Goal: Find specific page/section: Find specific page/section

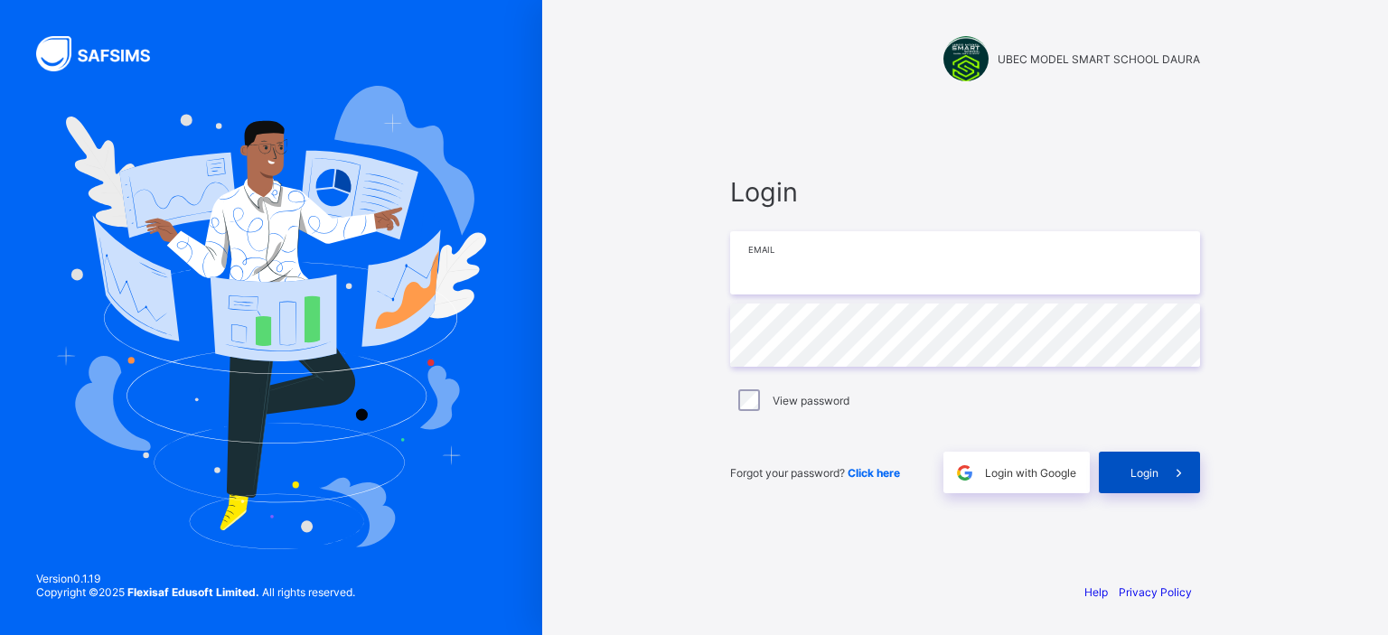
type input "**********"
click at [1124, 463] on div "Login" at bounding box center [1148, 473] width 101 height 42
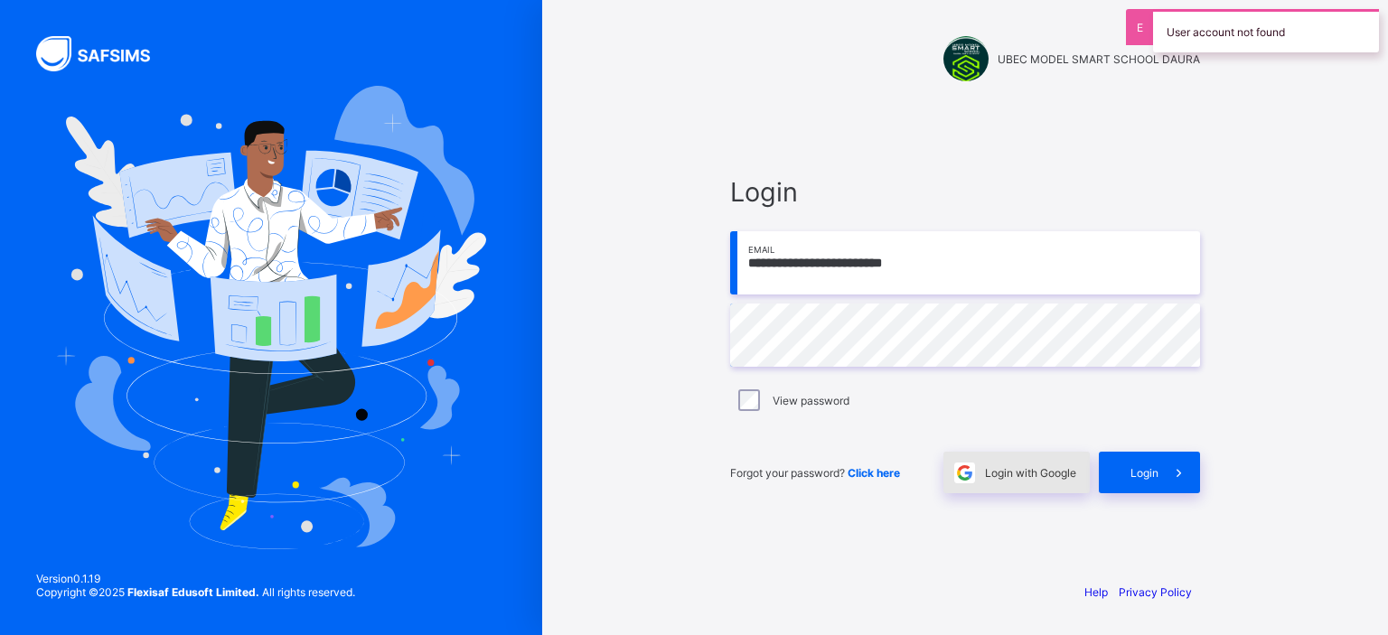
click at [986, 463] on div "Login with Google" at bounding box center [1016, 473] width 146 height 42
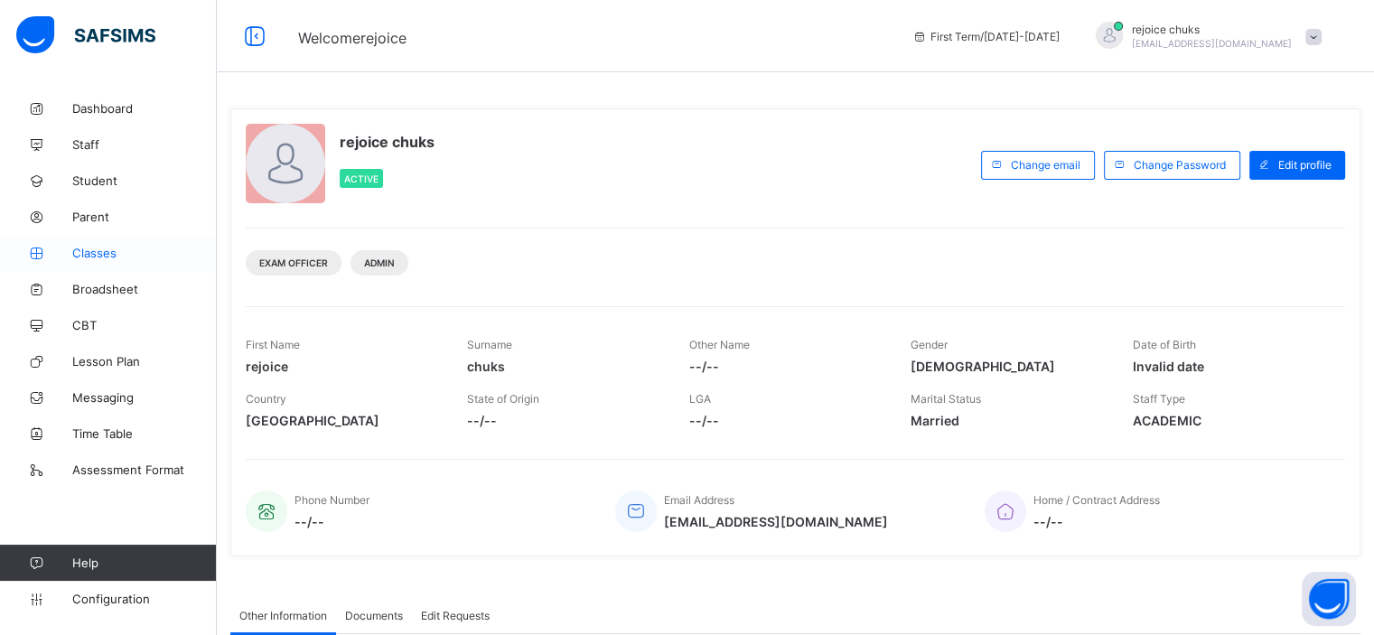
click at [107, 265] on link "Classes" at bounding box center [108, 253] width 217 height 36
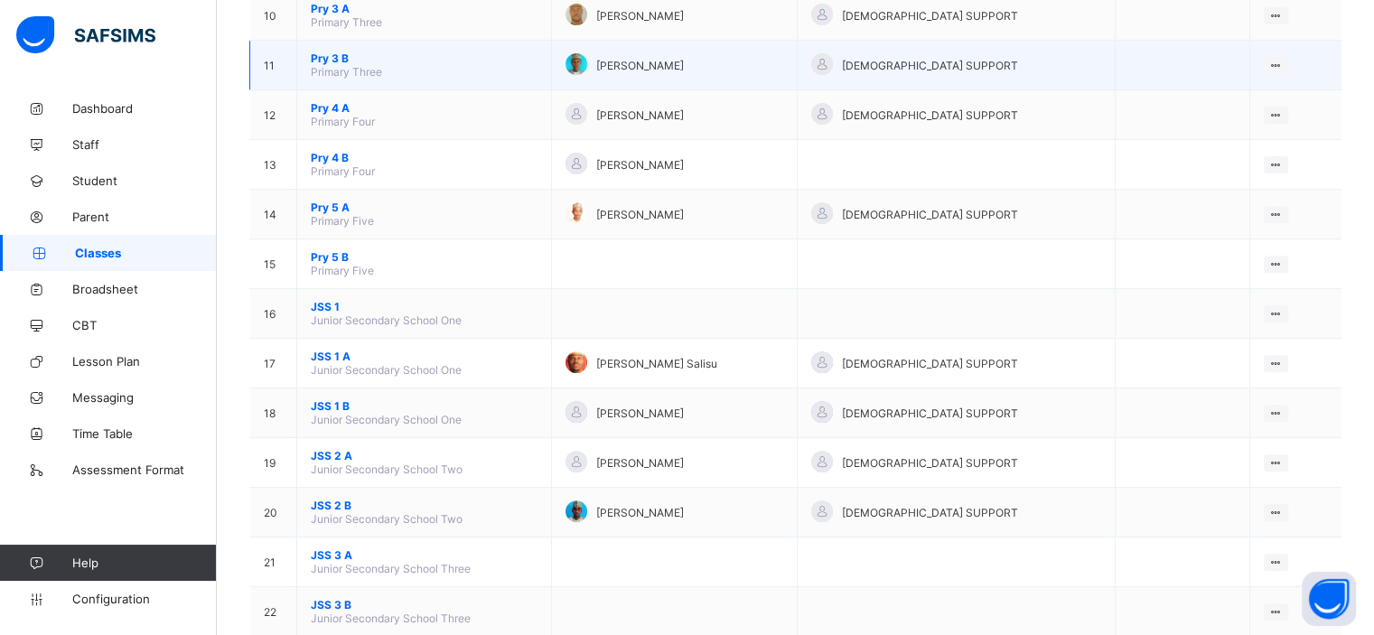
scroll to position [719, 0]
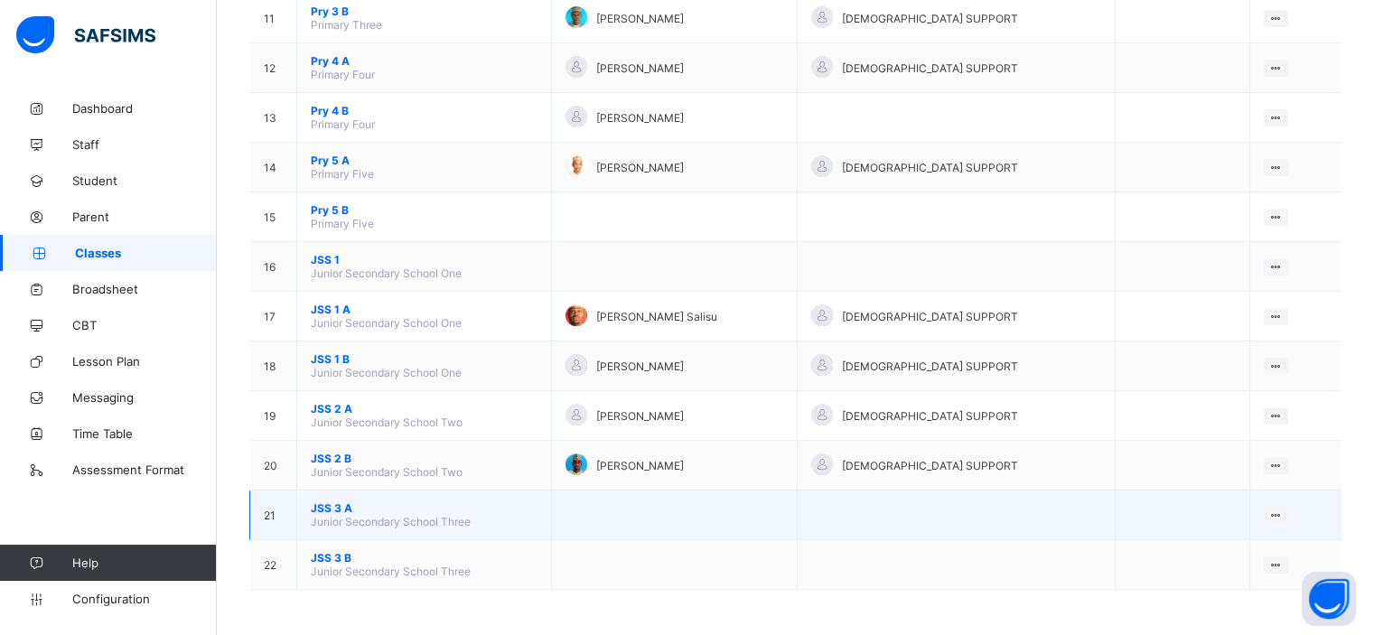
click at [345, 512] on span "JSS 3 A" at bounding box center [424, 508] width 227 height 14
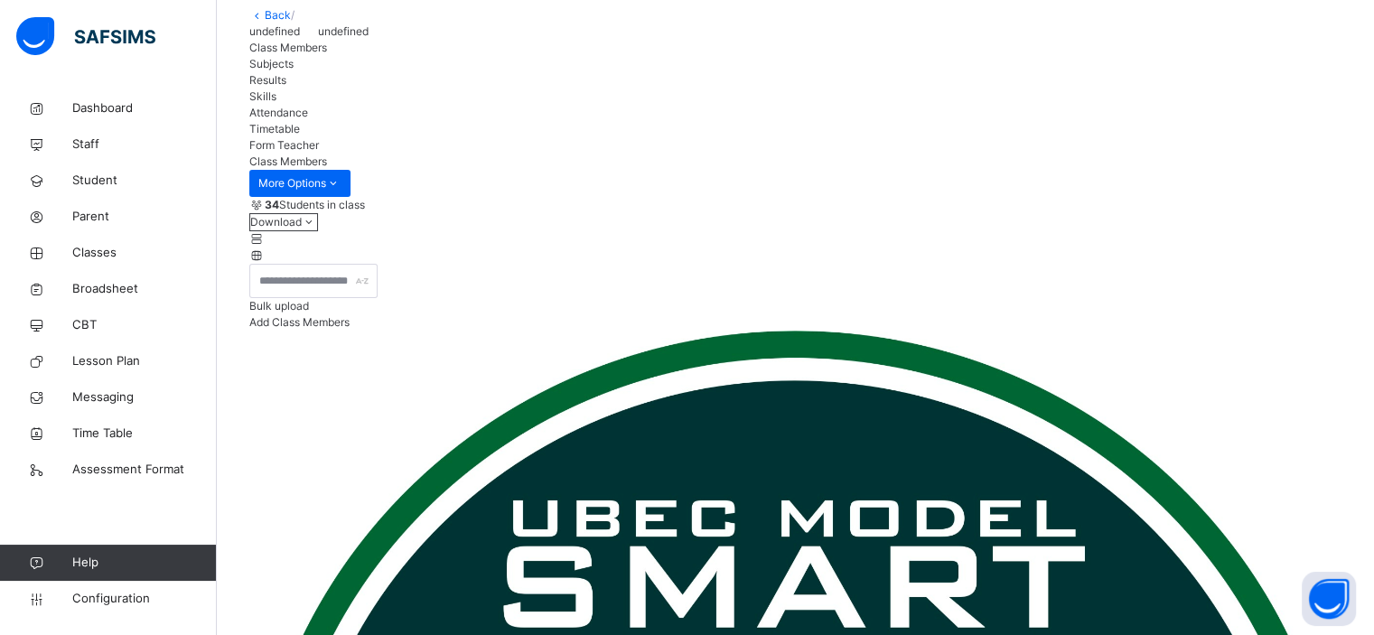
scroll to position [105, 0]
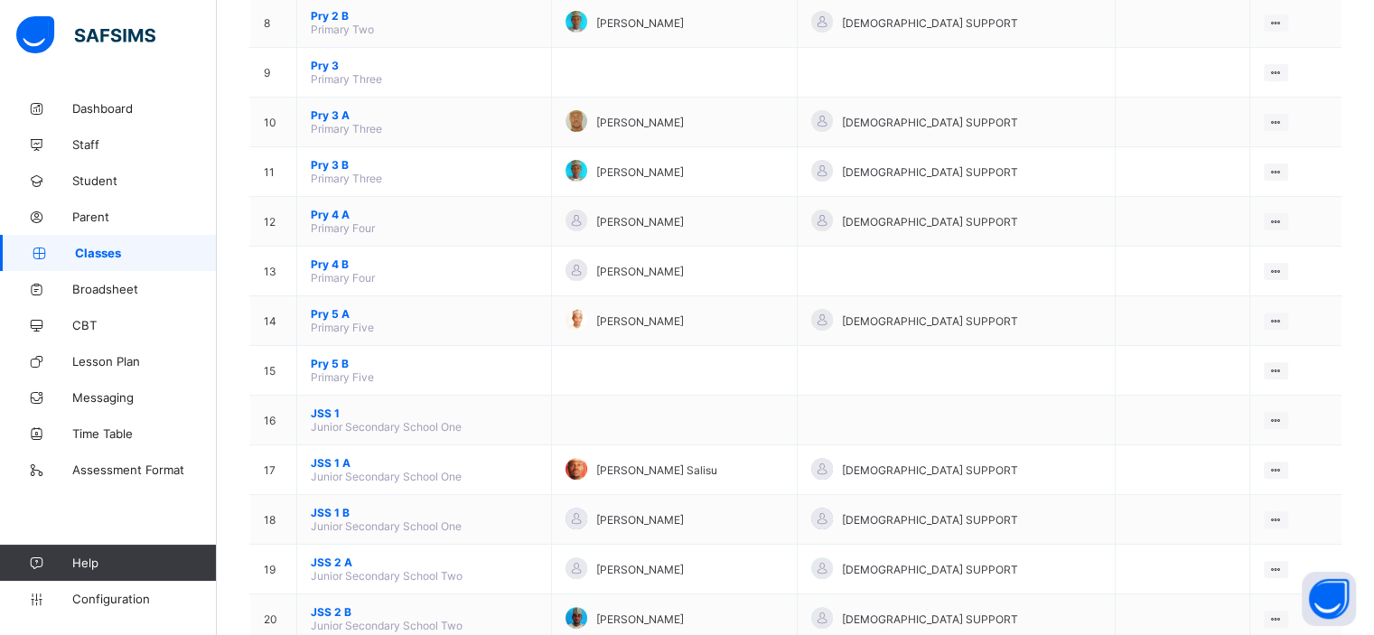
scroll to position [719, 0]
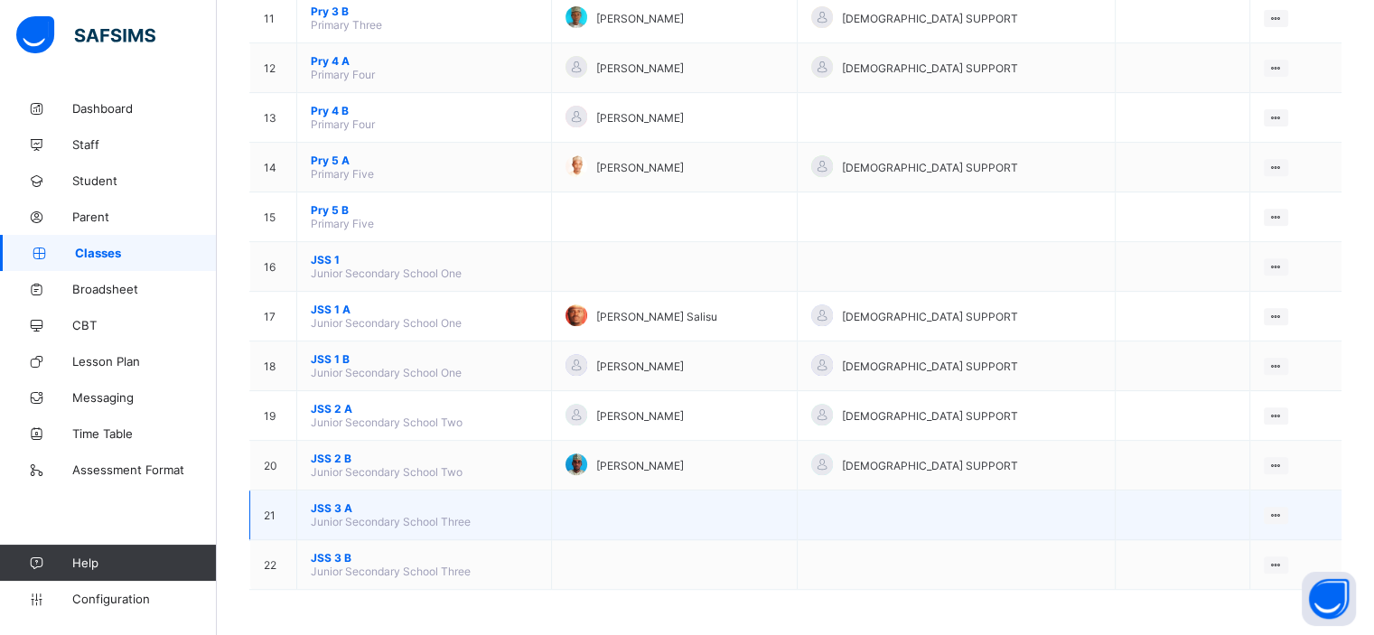
click at [336, 507] on span "JSS 3 A" at bounding box center [424, 508] width 227 height 14
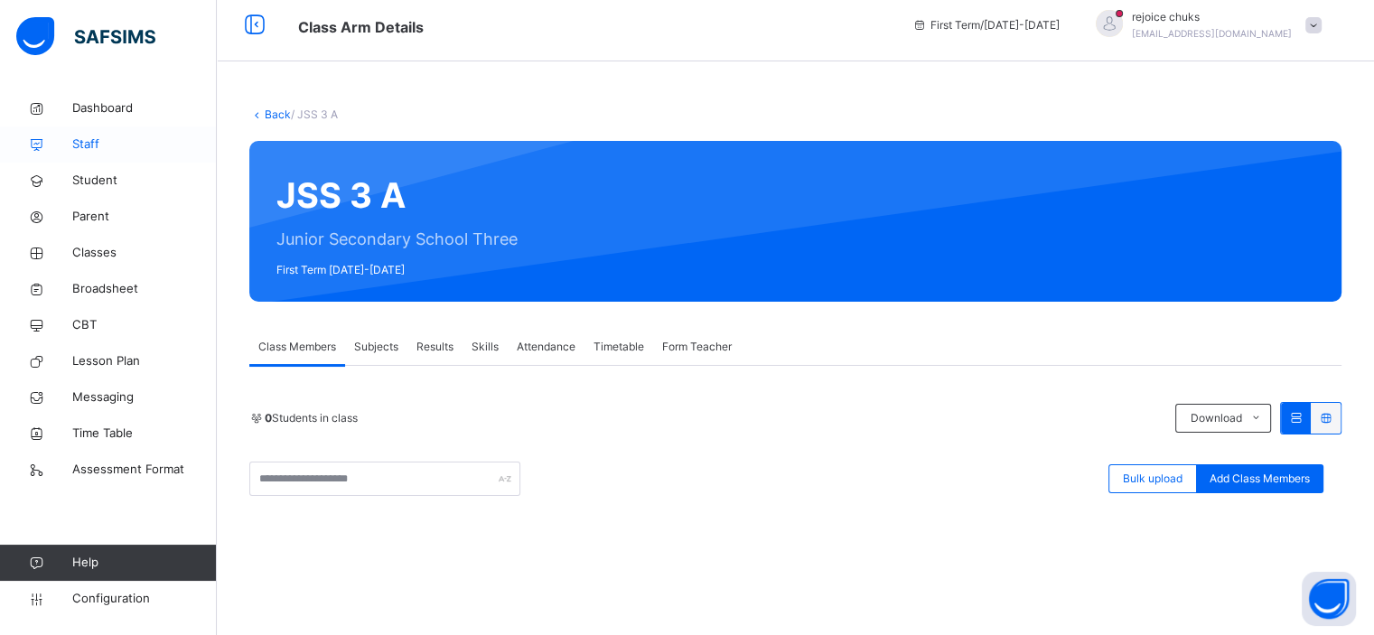
scroll to position [10, 0]
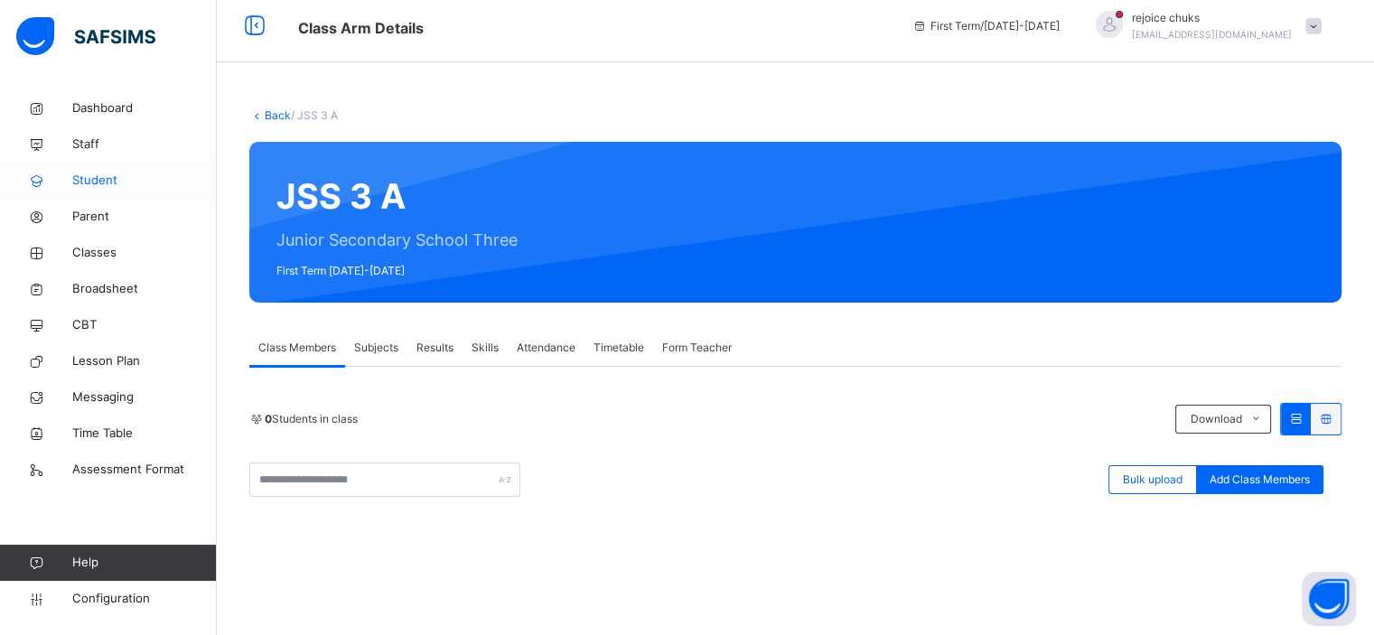
click at [94, 175] on span "Student" at bounding box center [144, 181] width 145 height 18
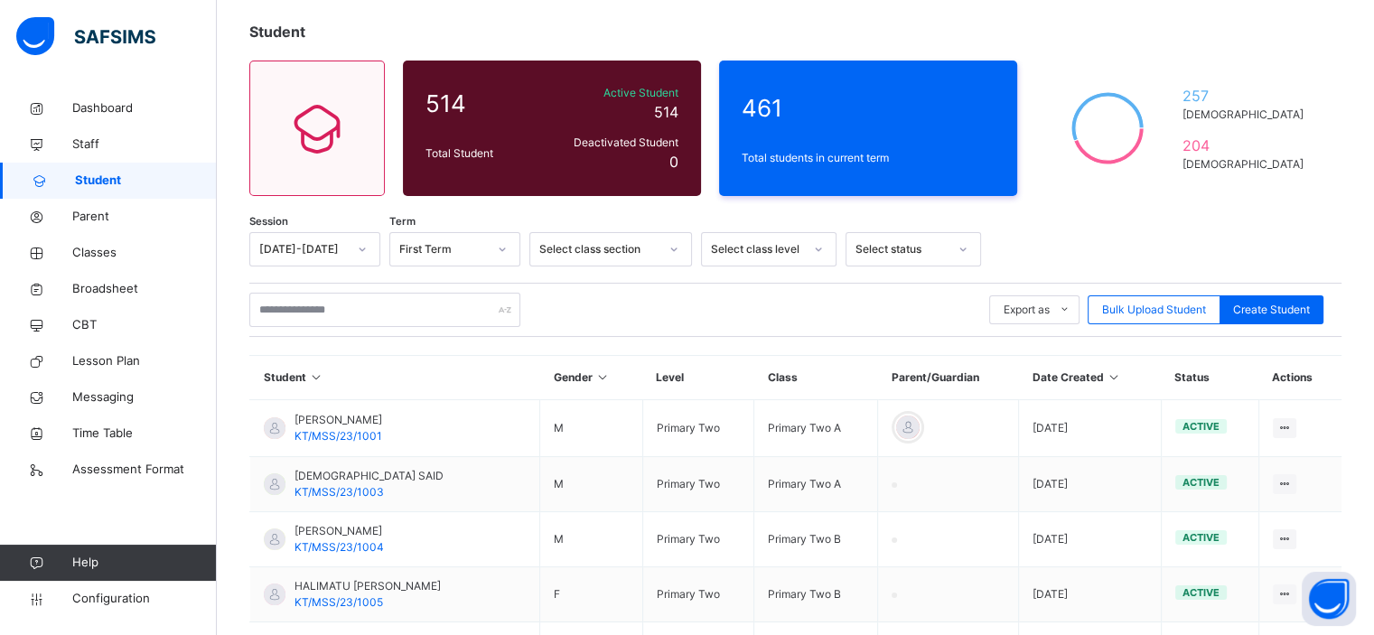
scroll to position [98, 0]
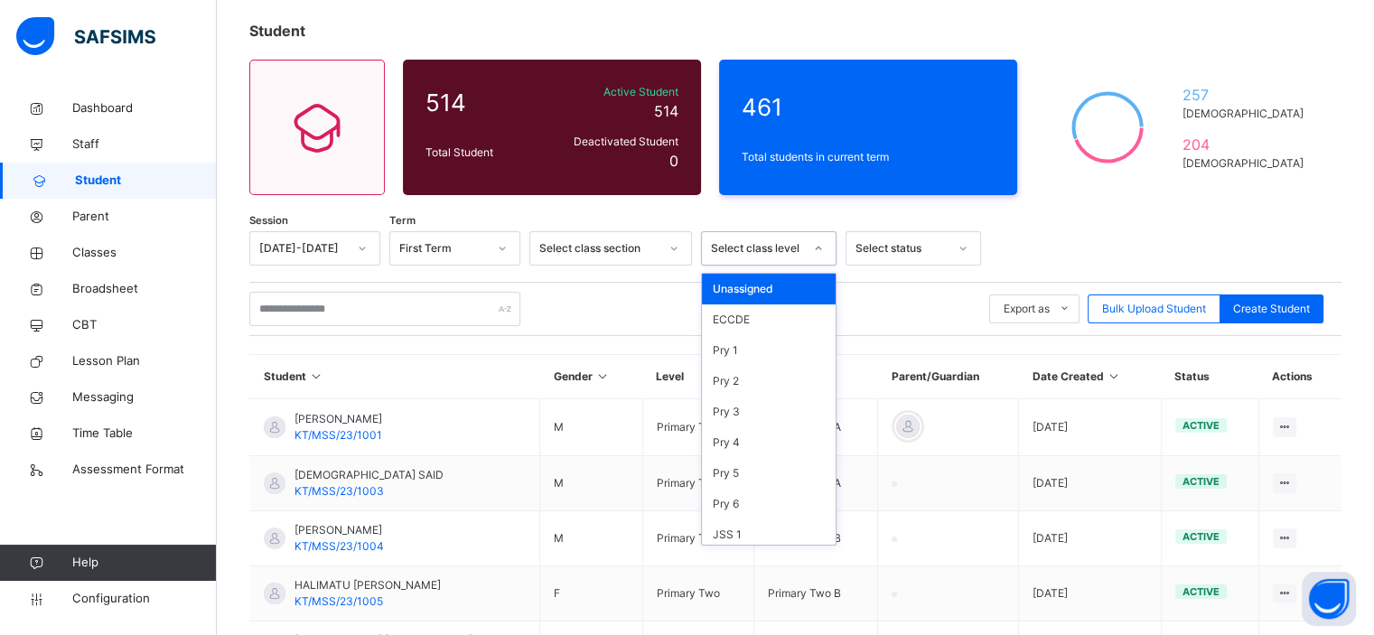
click at [817, 257] on div at bounding box center [818, 248] width 31 height 29
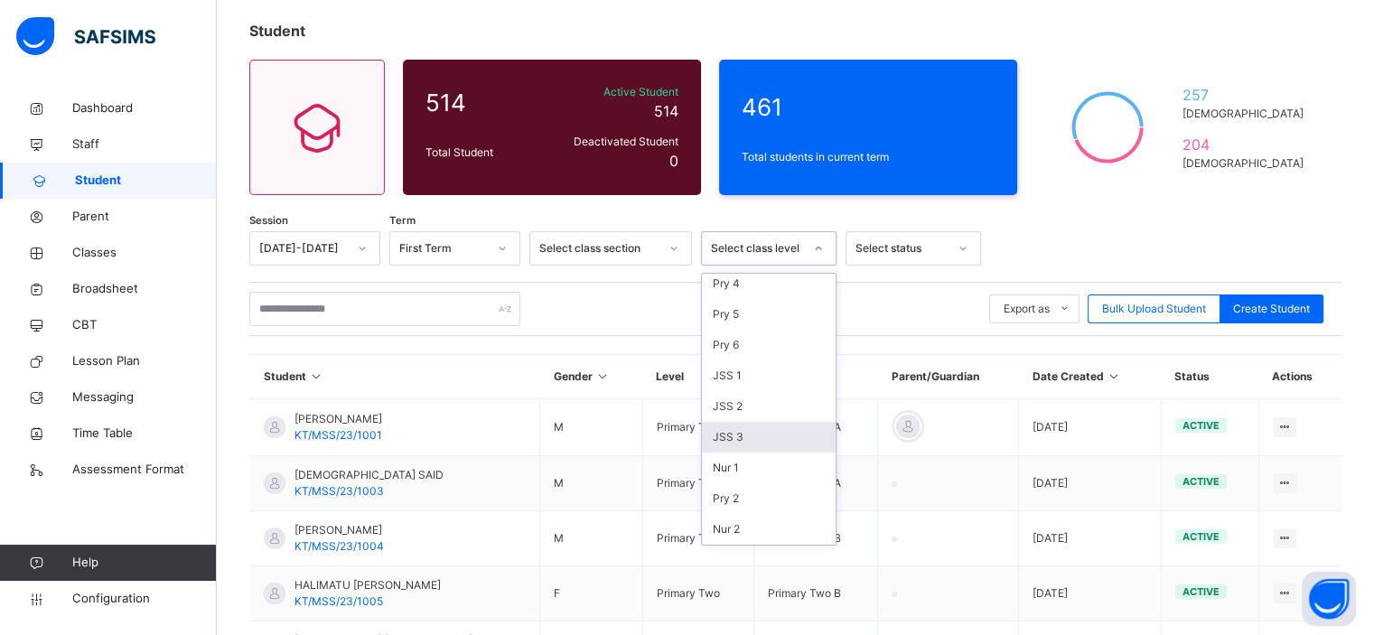
click at [762, 436] on div "JSS 3" at bounding box center [769, 437] width 134 height 31
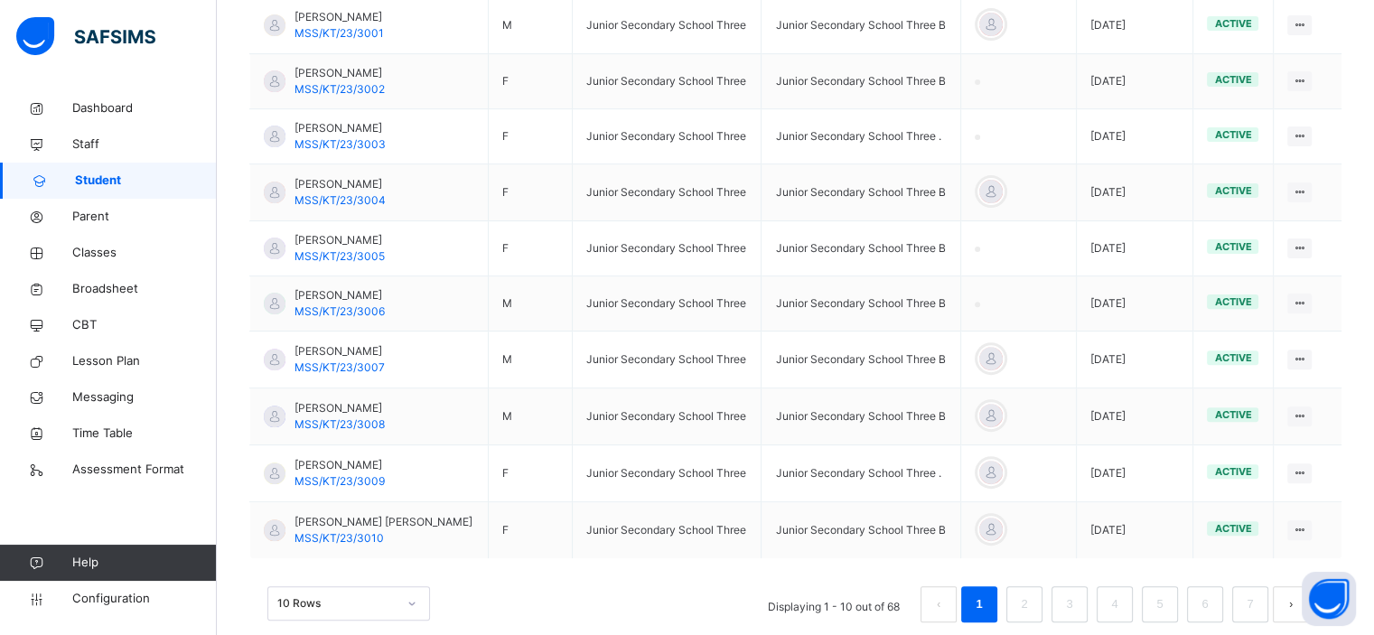
scroll to position [593, 0]
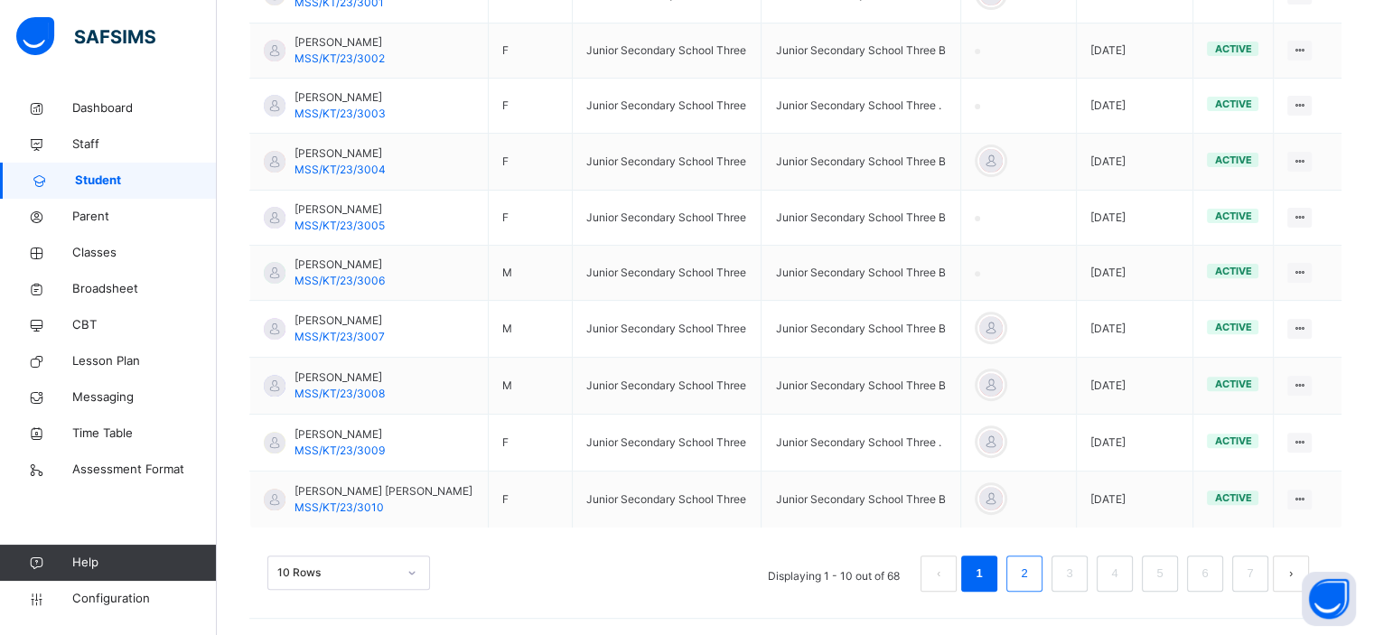
click at [1042, 558] on li "2" at bounding box center [1024, 574] width 36 height 36
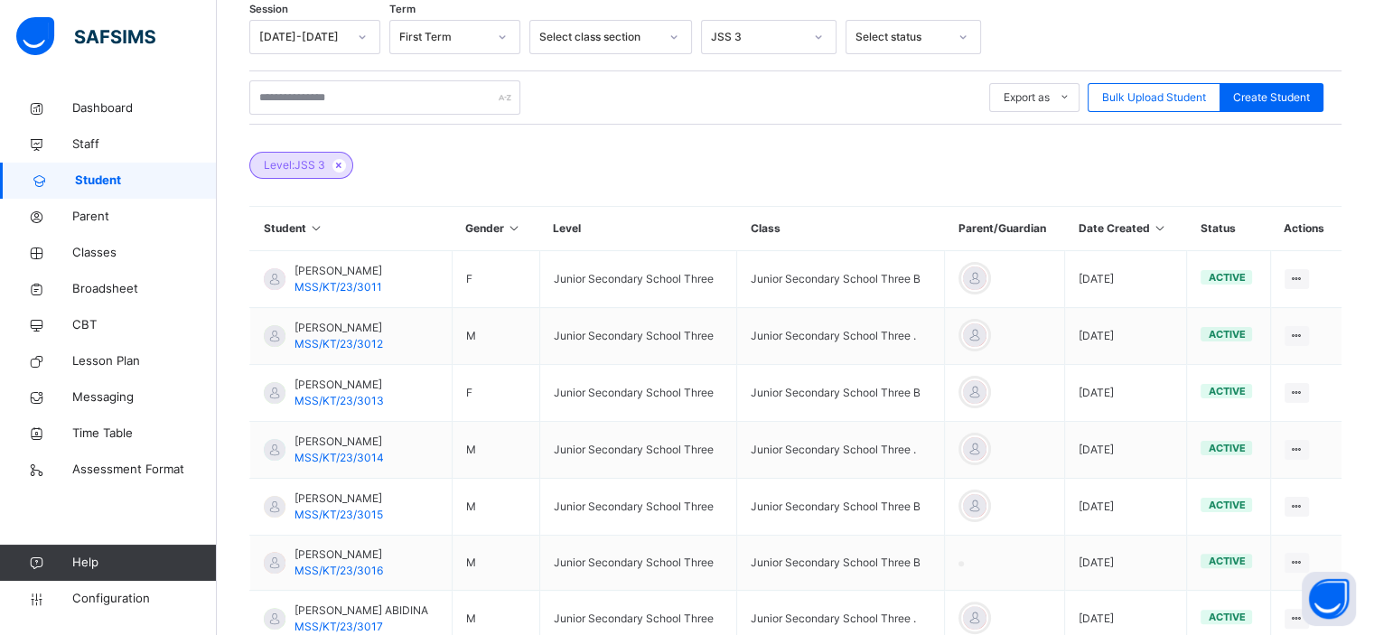
scroll to position [308, 0]
click at [117, 605] on span "Configuration" at bounding box center [144, 599] width 144 height 18
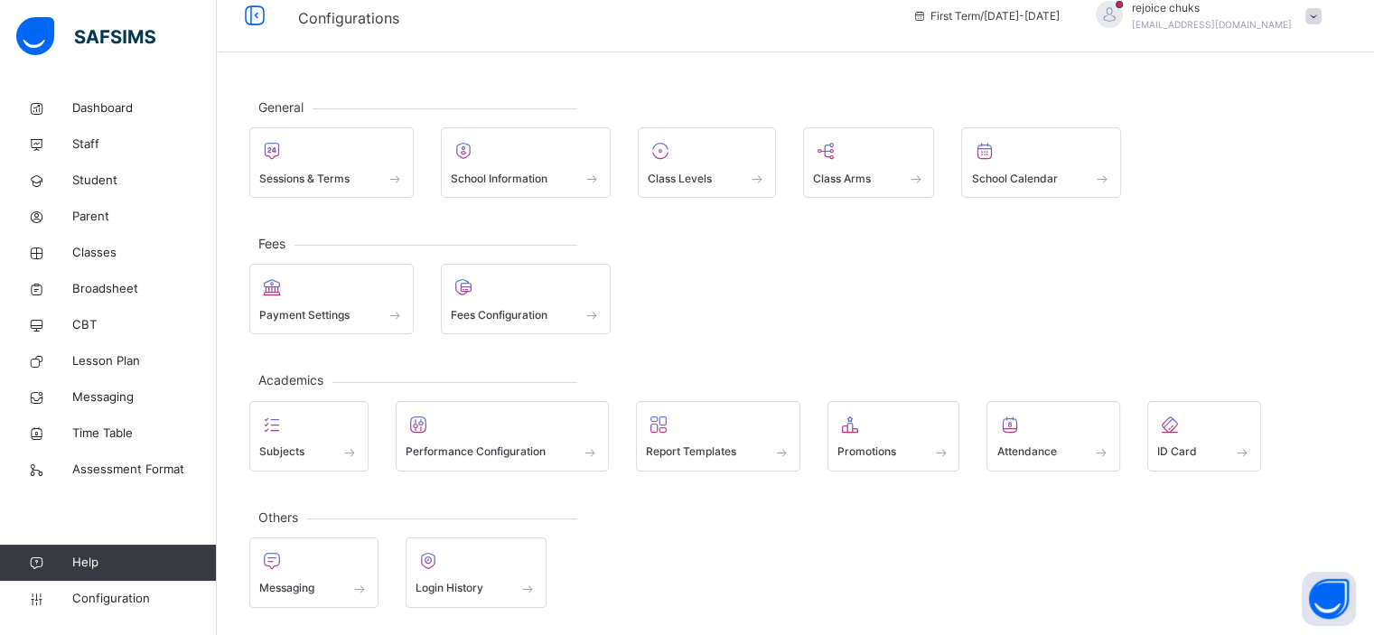
scroll to position [16, 0]
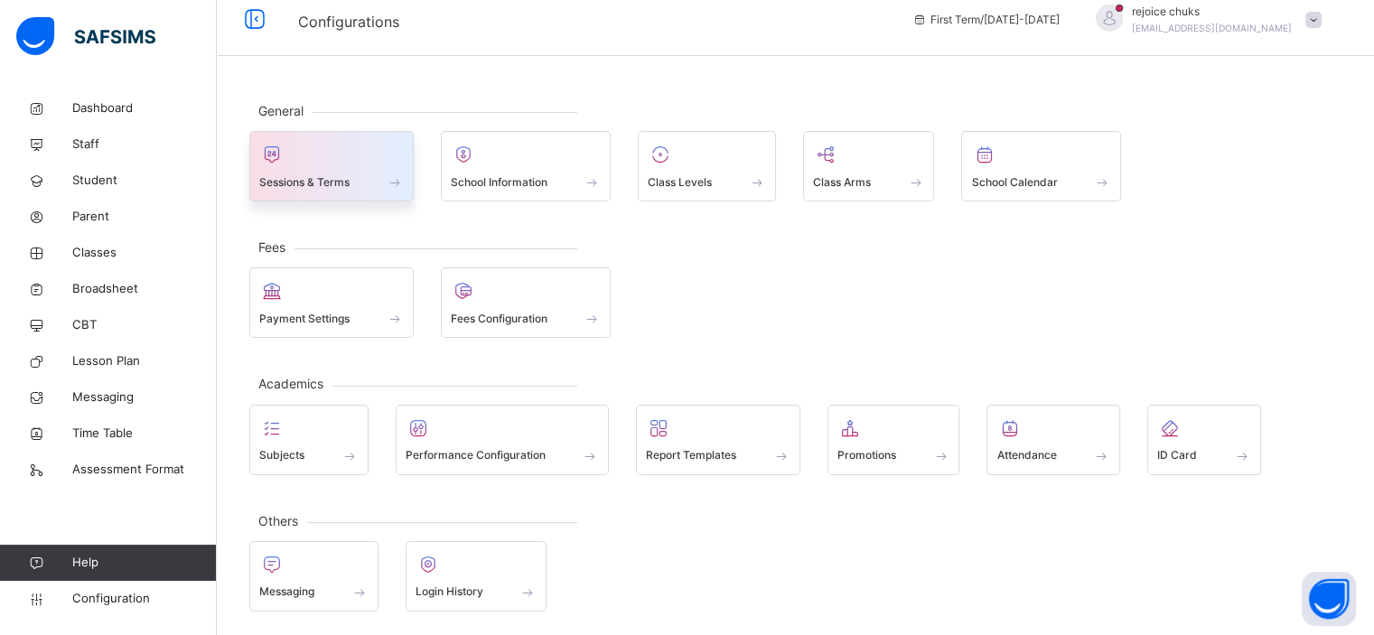
click at [352, 155] on div at bounding box center [331, 154] width 145 height 27
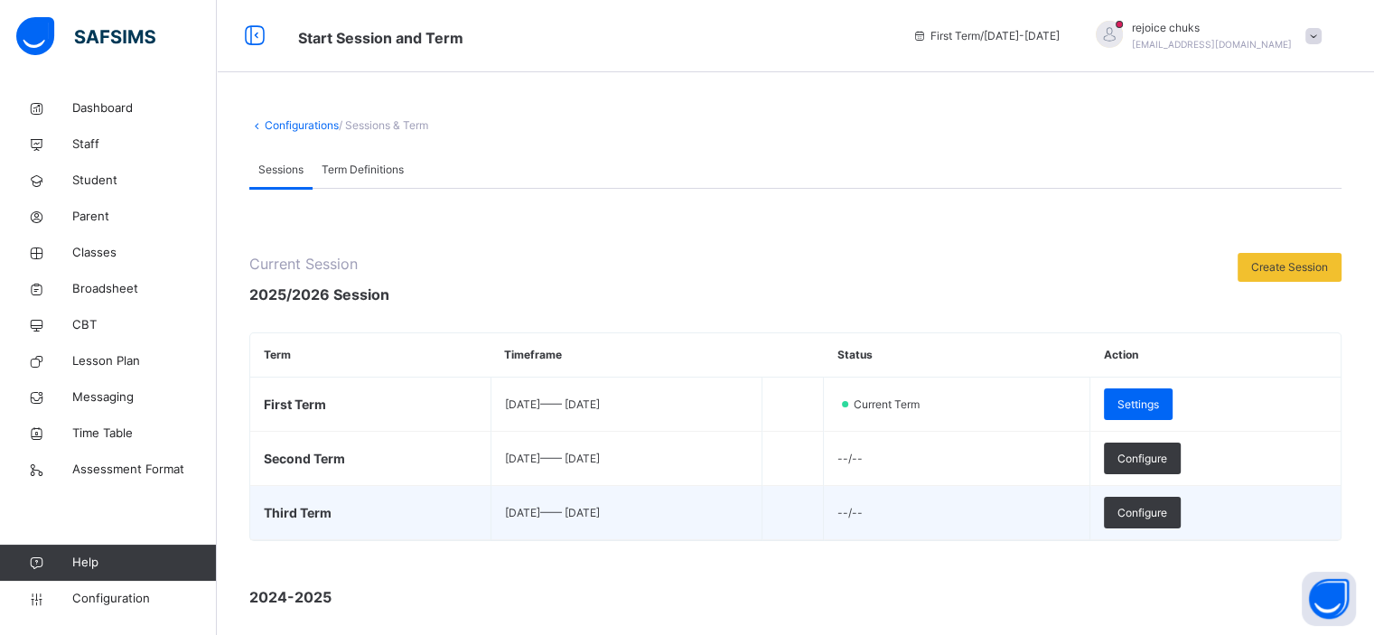
scroll to position [271, 0]
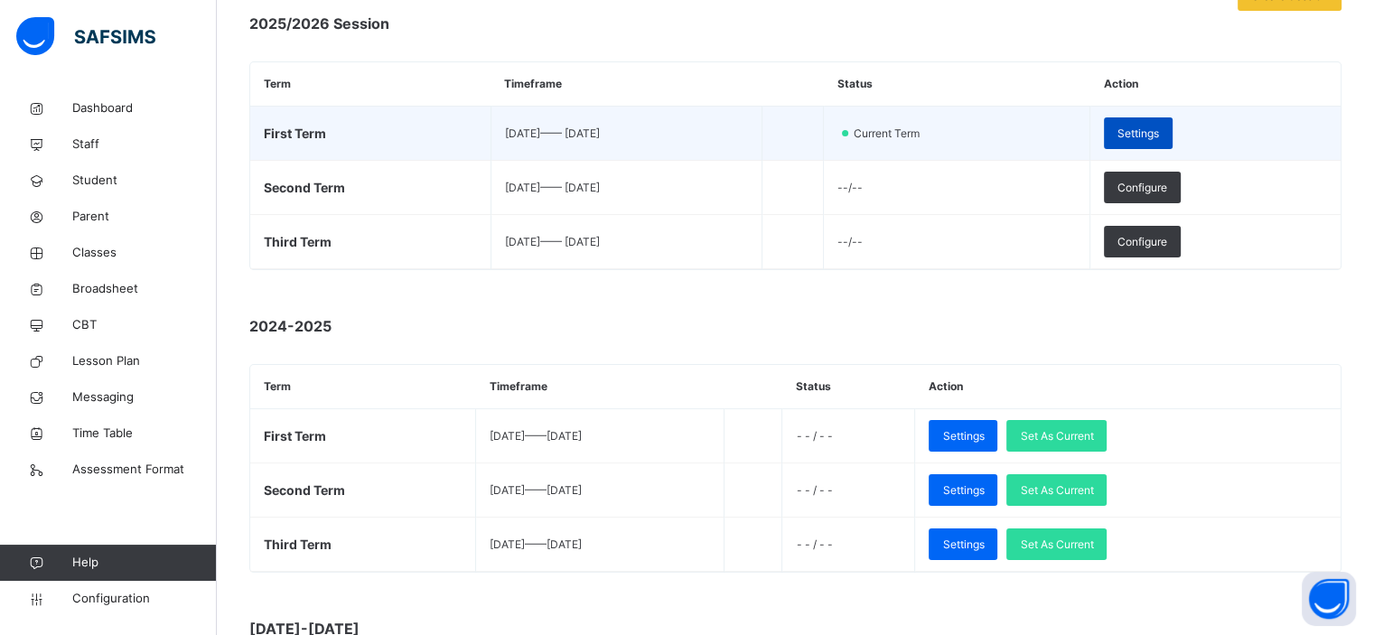
click at [1170, 144] on div "Settings" at bounding box center [1138, 133] width 69 height 32
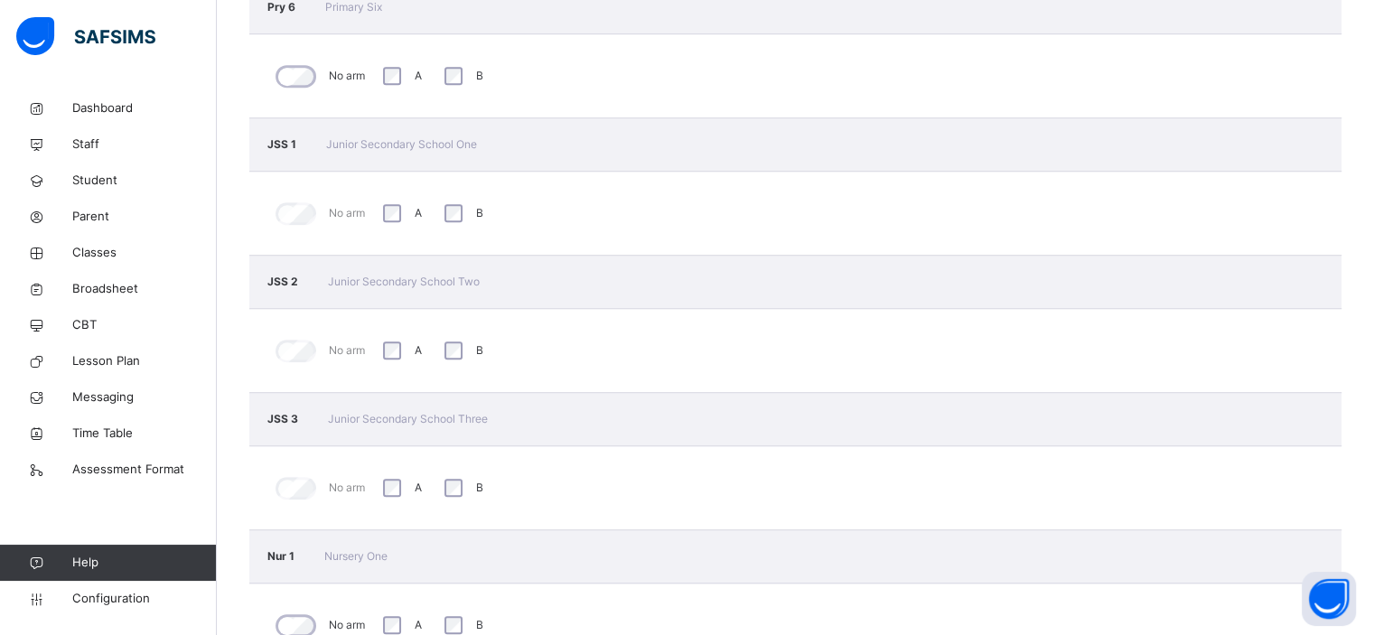
scroll to position [1322, 0]
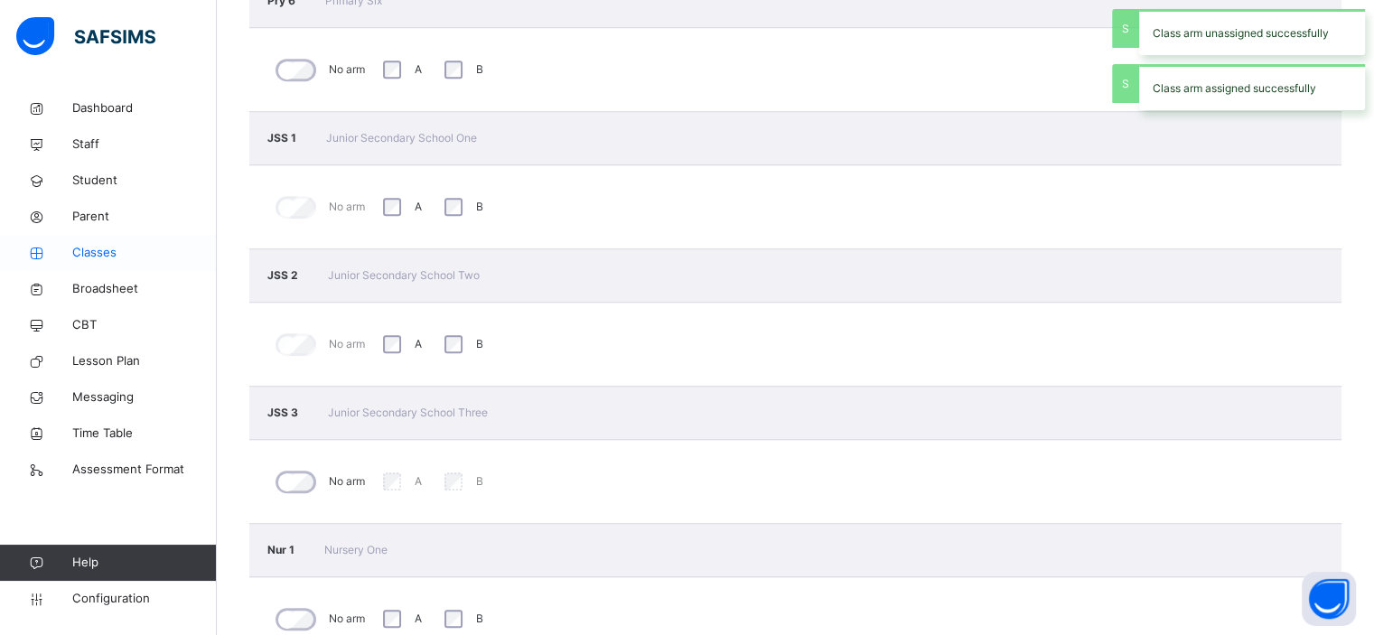
click at [101, 257] on span "Classes" at bounding box center [144, 253] width 145 height 18
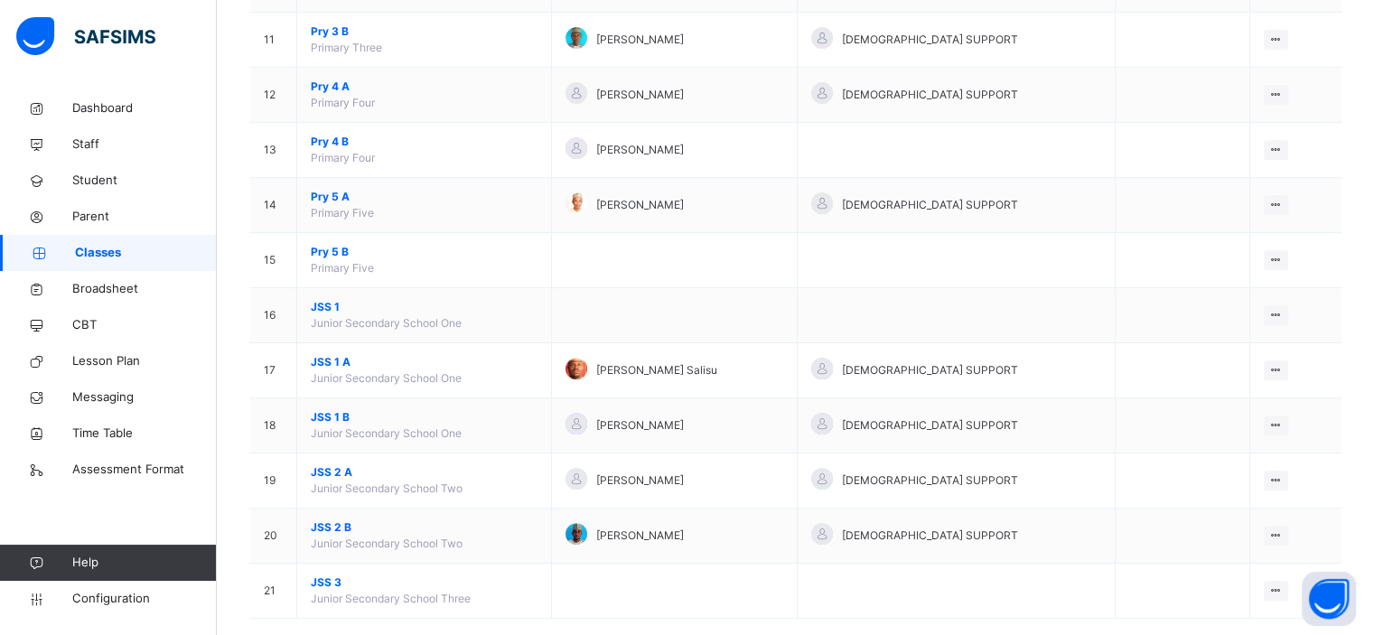
scroll to position [778, 0]
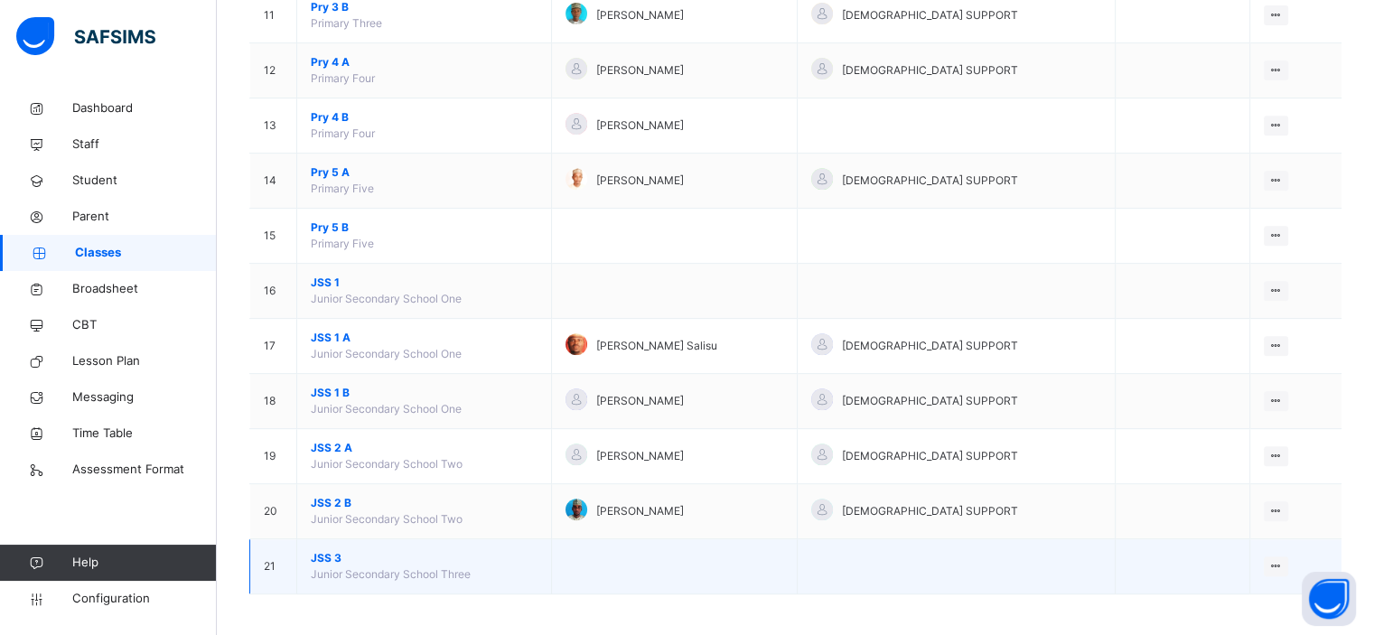
click at [331, 553] on span "JSS 3" at bounding box center [424, 558] width 227 height 16
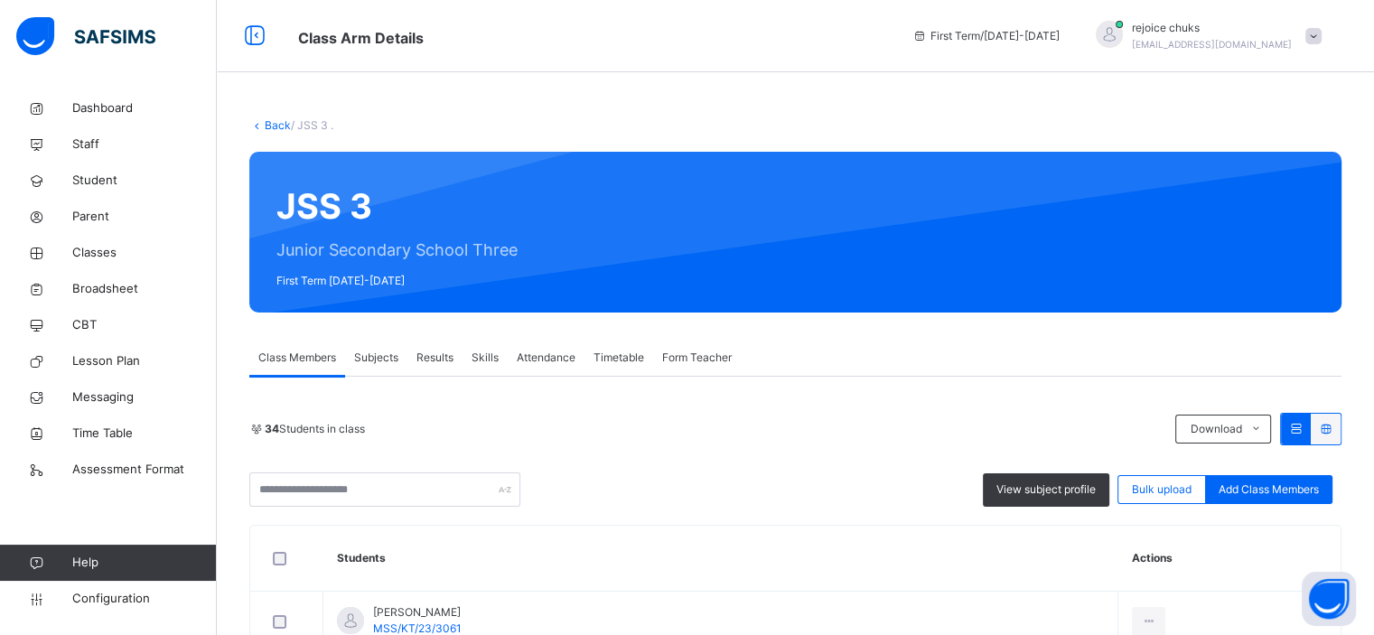
click at [537, 364] on span "Attendance" at bounding box center [546, 358] width 59 height 16
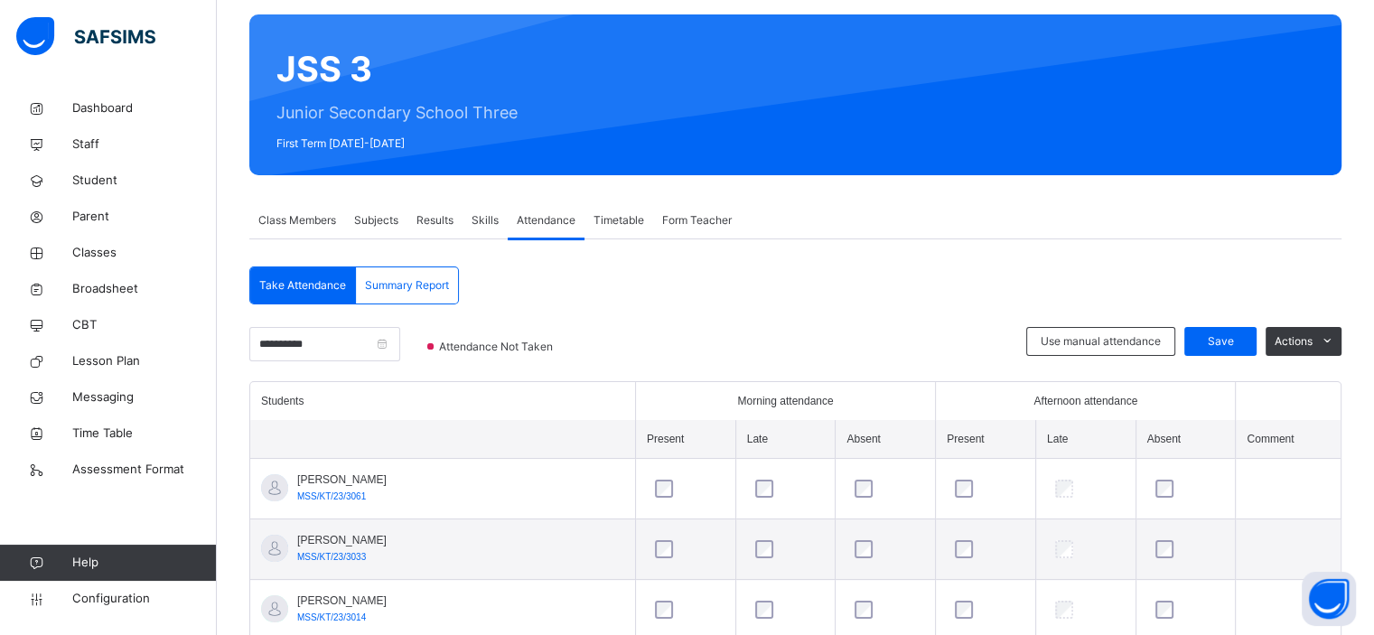
scroll to position [136, 0]
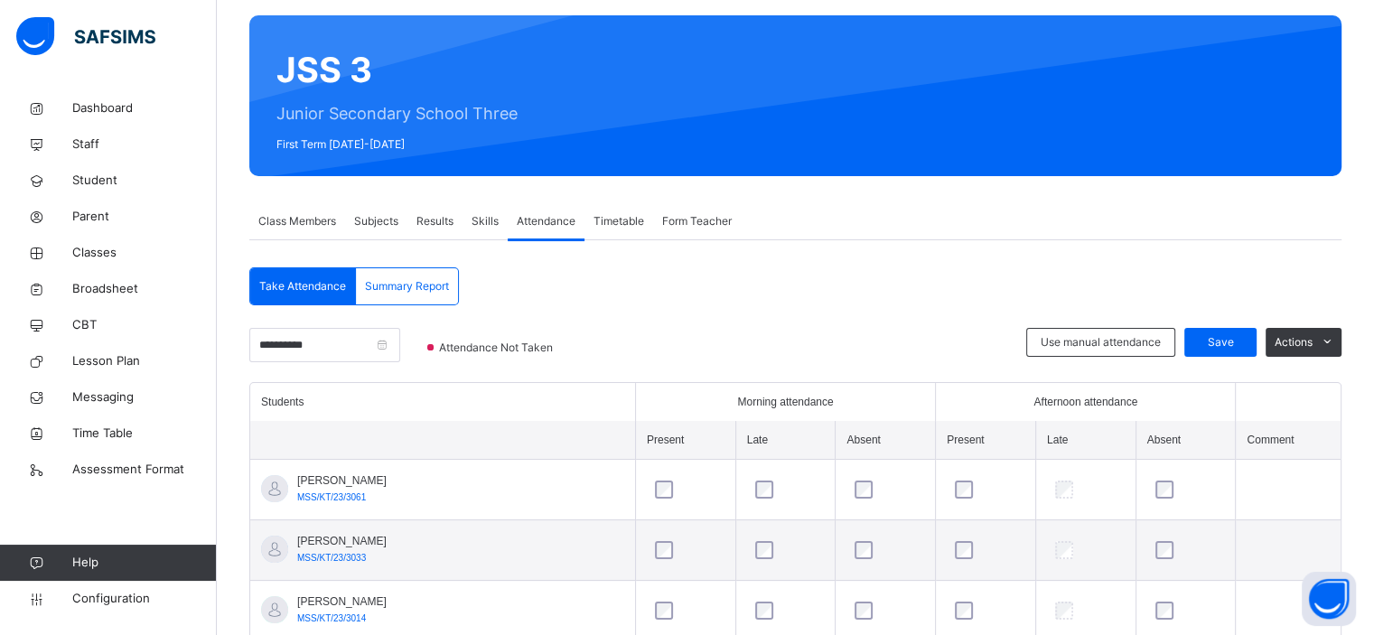
click at [497, 223] on span "Skills" at bounding box center [485, 221] width 27 height 16
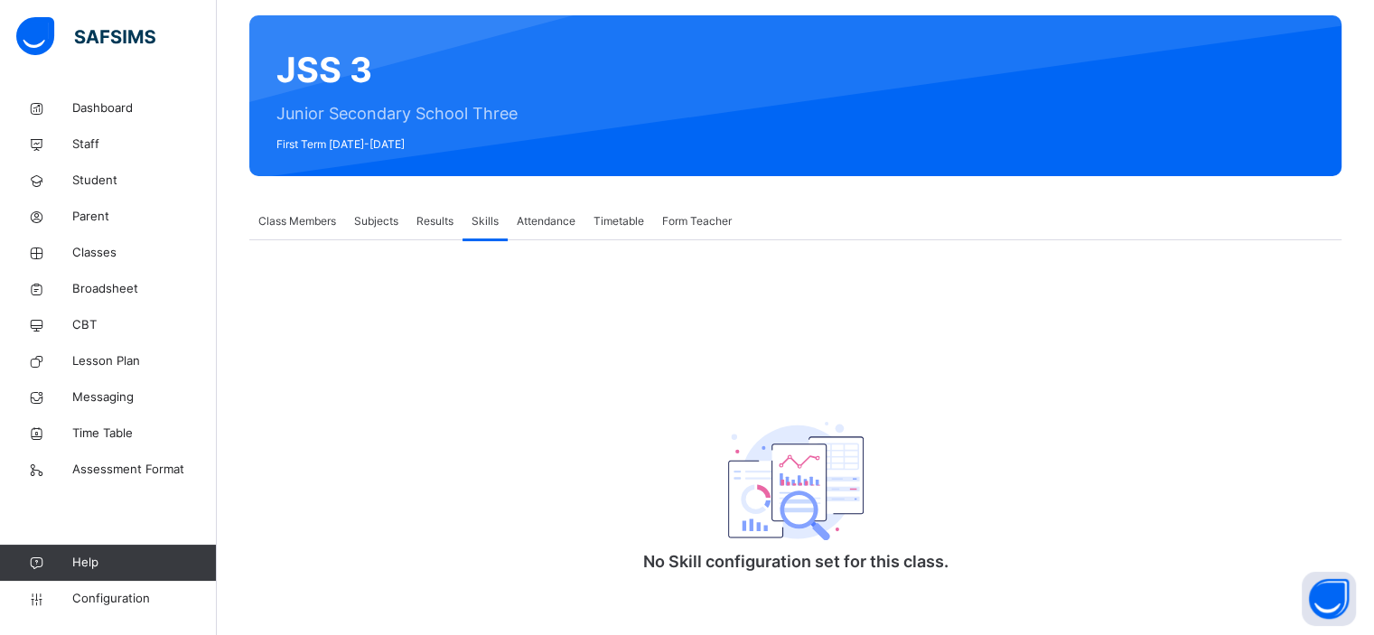
click at [539, 238] on div "Attendance" at bounding box center [546, 221] width 77 height 36
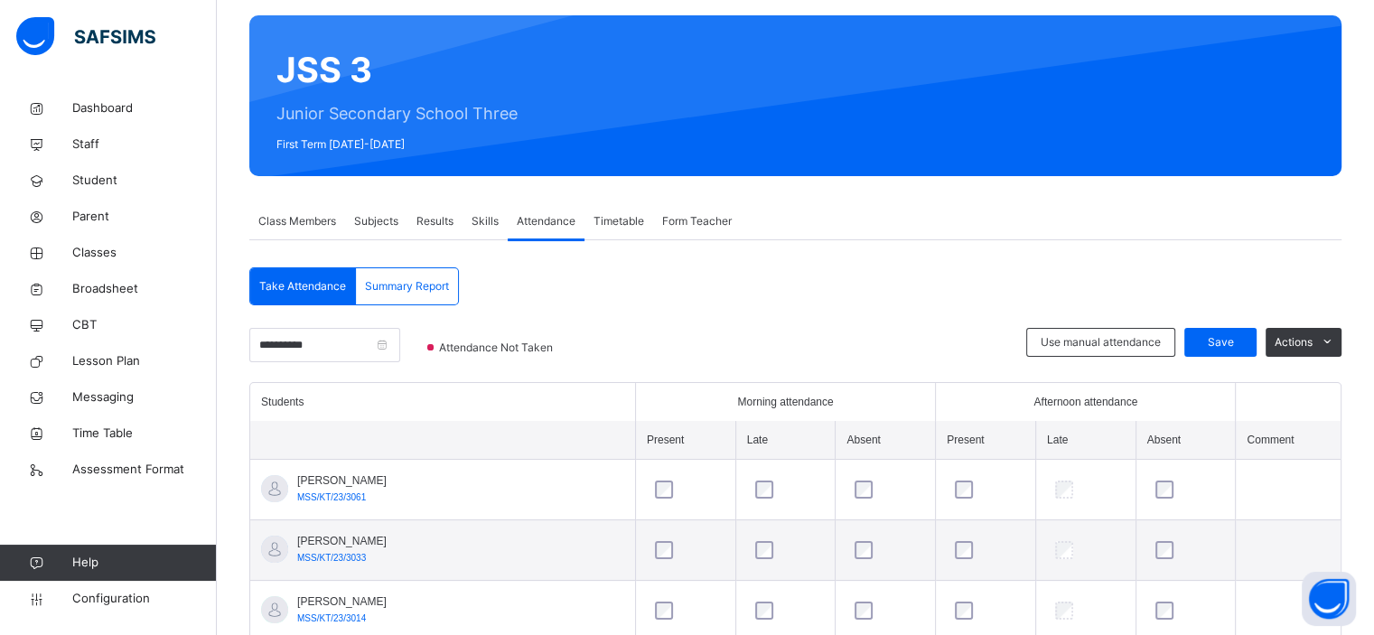
click at [491, 224] on span "Skills" at bounding box center [485, 221] width 27 height 16
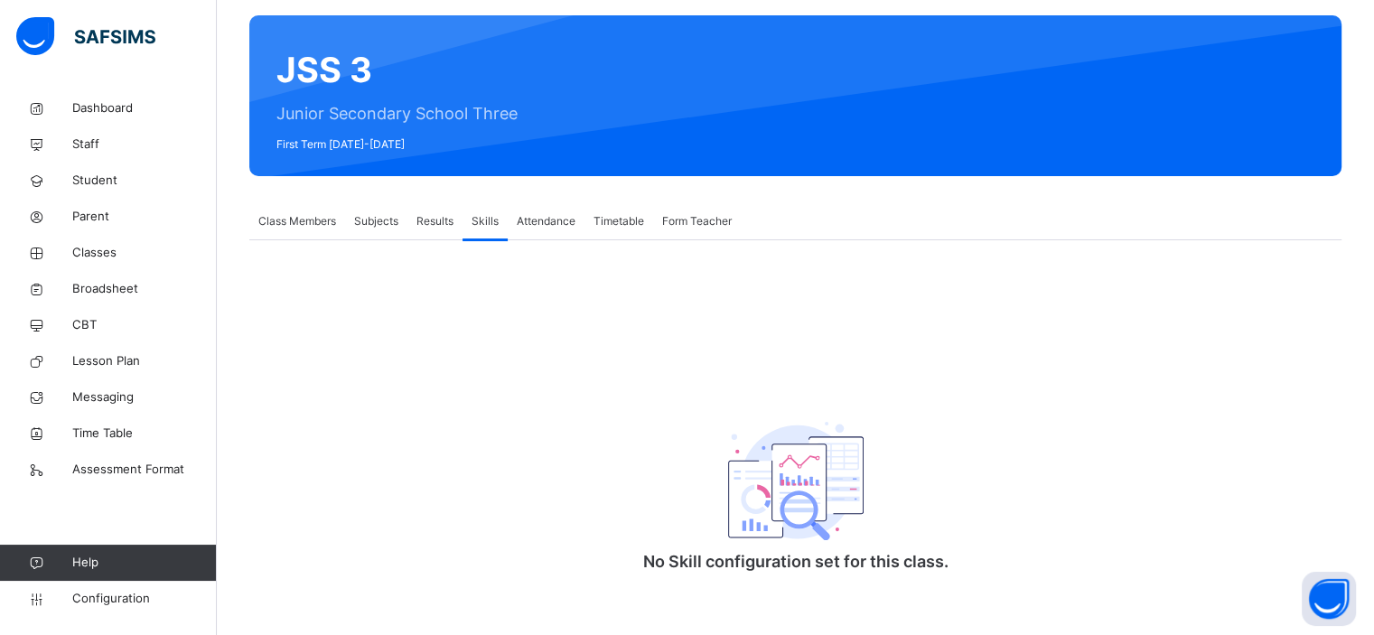
click at [542, 221] on span "Attendance" at bounding box center [546, 221] width 59 height 16
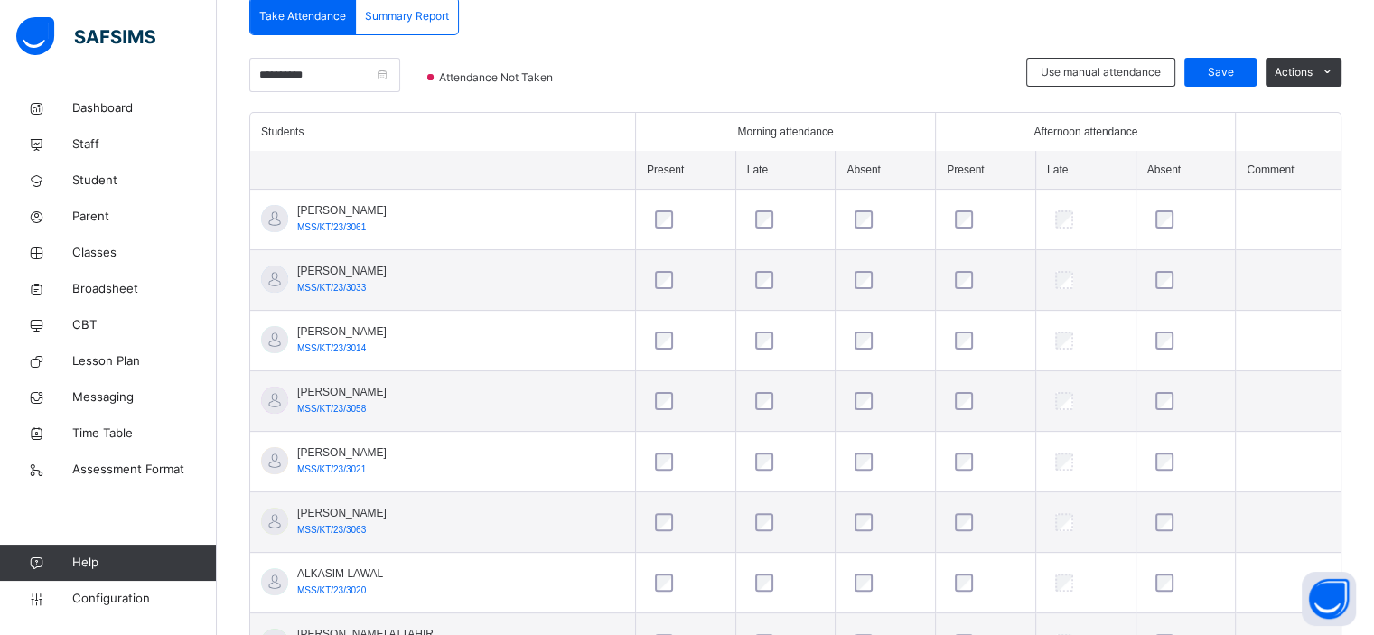
scroll to position [0, 0]
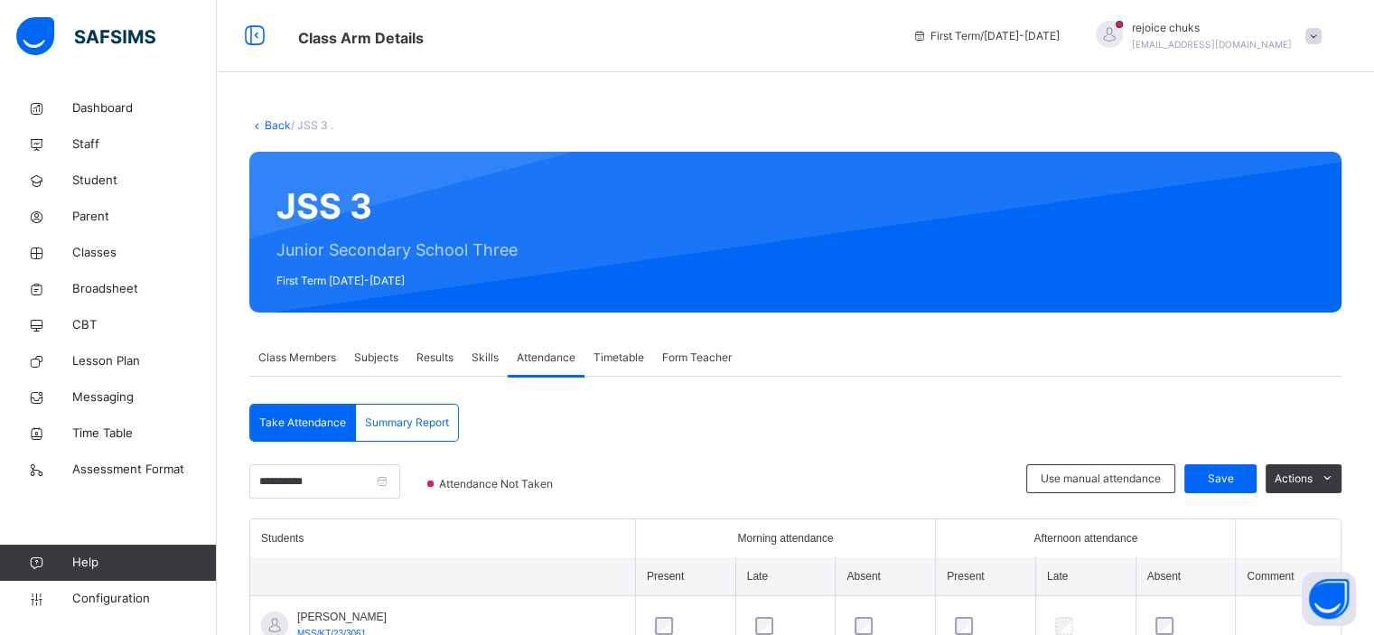
click at [488, 357] on span "Skills" at bounding box center [485, 358] width 27 height 16
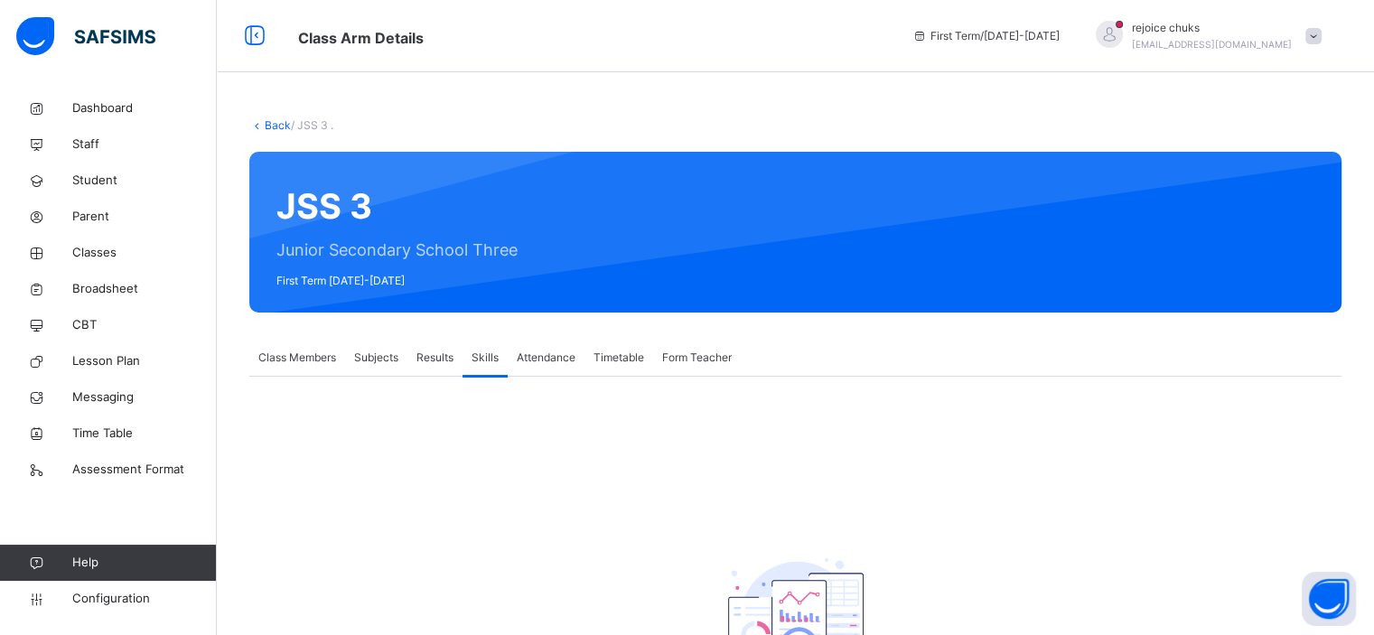
click at [445, 354] on span "Results" at bounding box center [434, 358] width 37 height 16
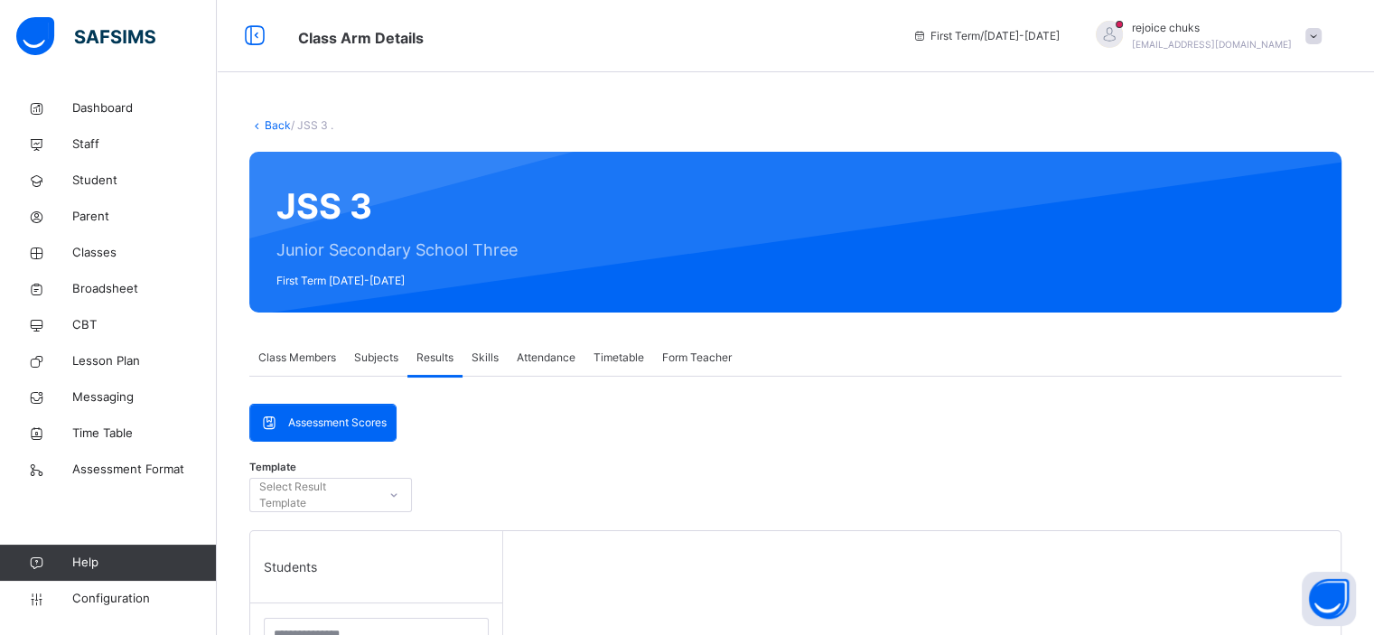
click at [387, 355] on span "Subjects" at bounding box center [376, 358] width 44 height 16
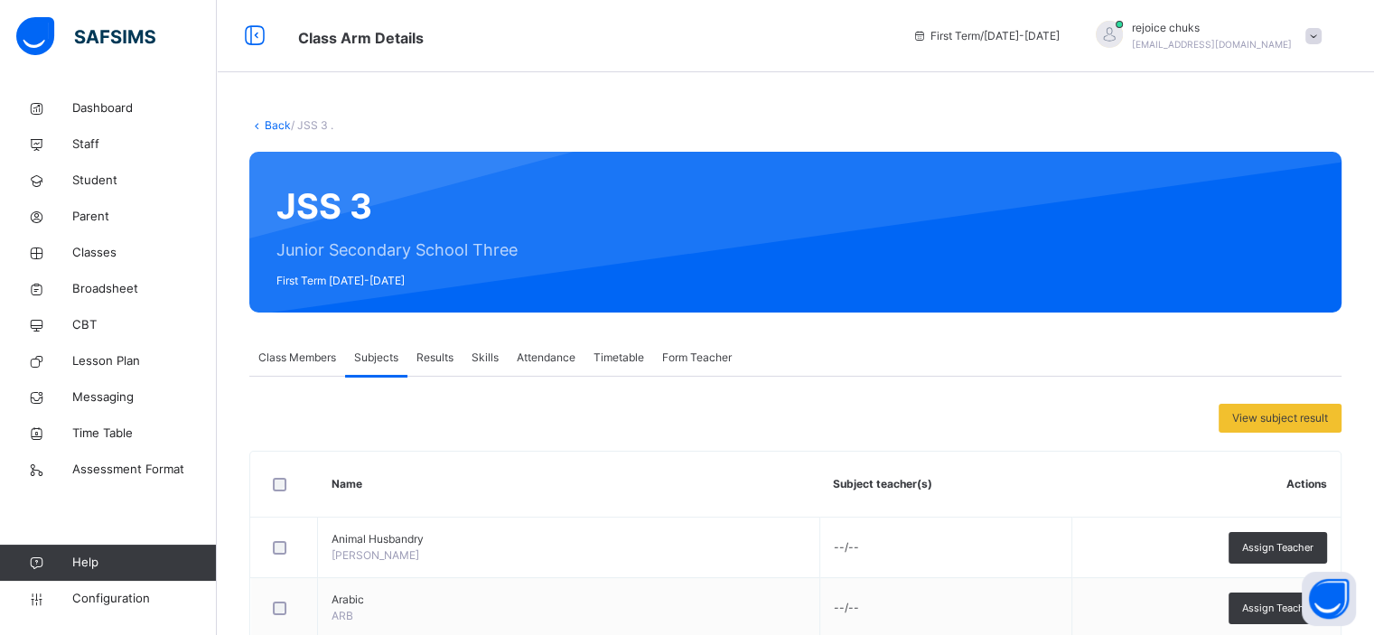
click at [336, 357] on span "Class Members" at bounding box center [297, 358] width 78 height 16
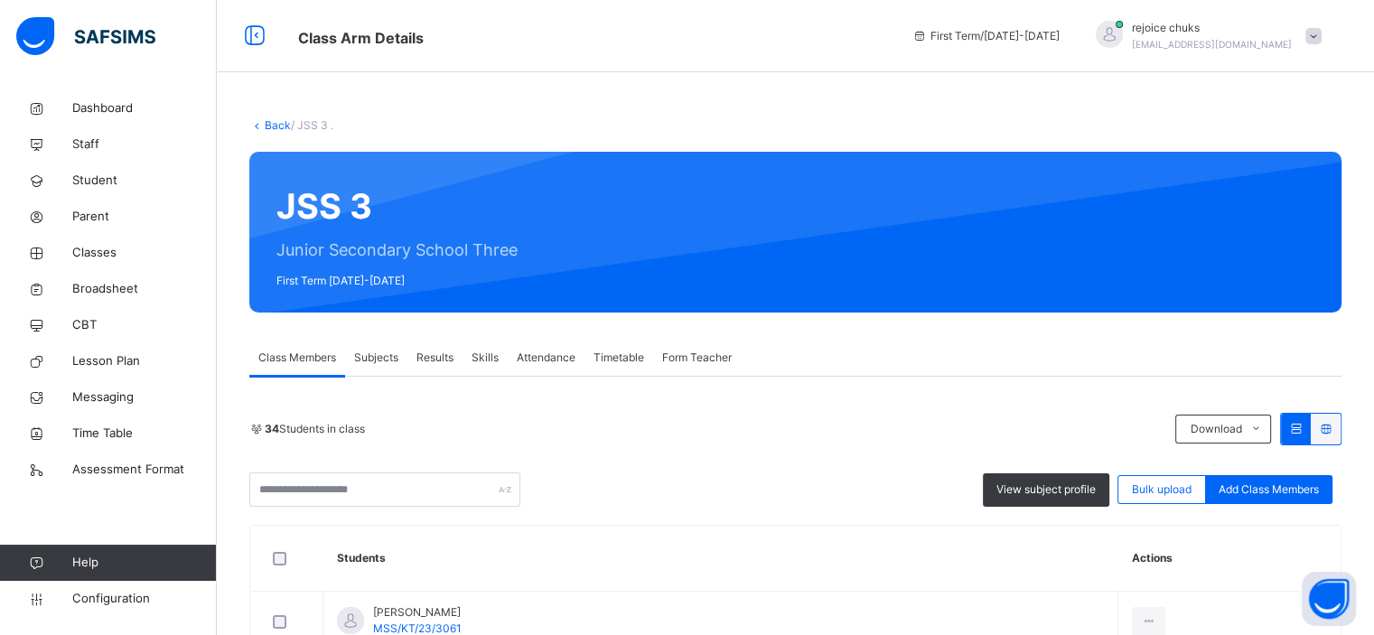
click at [368, 360] on span "Subjects" at bounding box center [376, 358] width 44 height 16
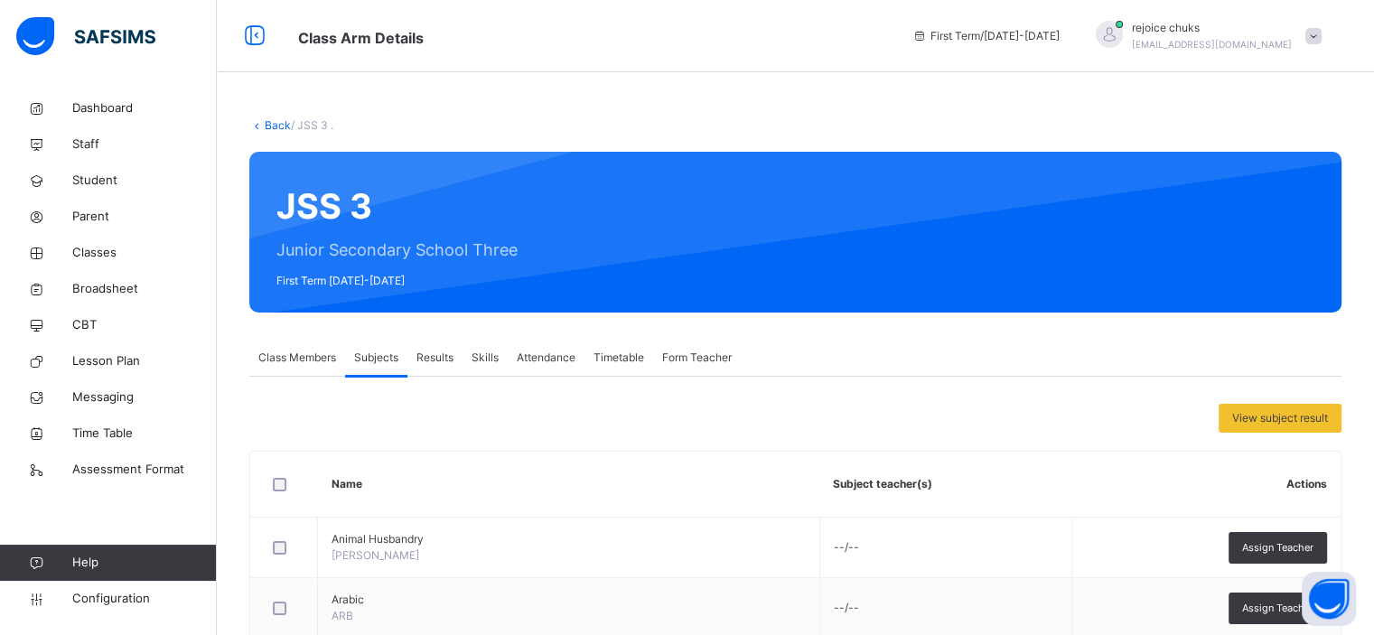
click at [422, 366] on div "Results" at bounding box center [434, 358] width 55 height 36
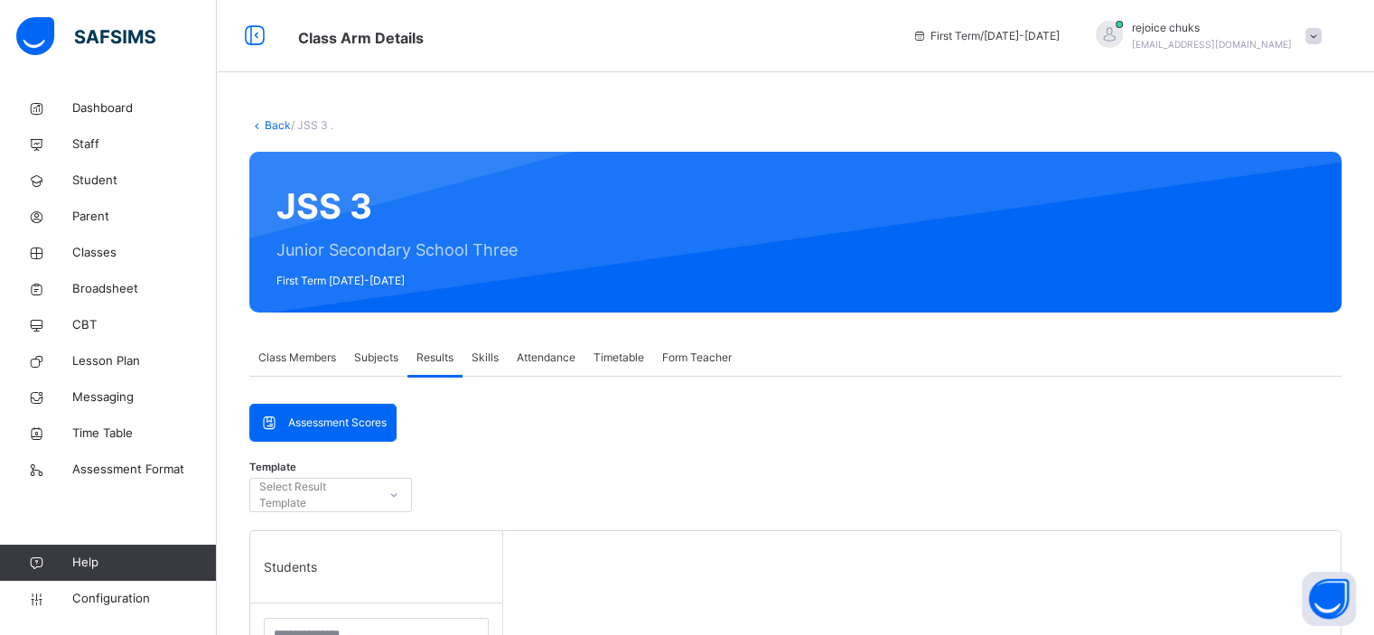
click at [392, 366] on div "Subjects" at bounding box center [376, 358] width 62 height 36
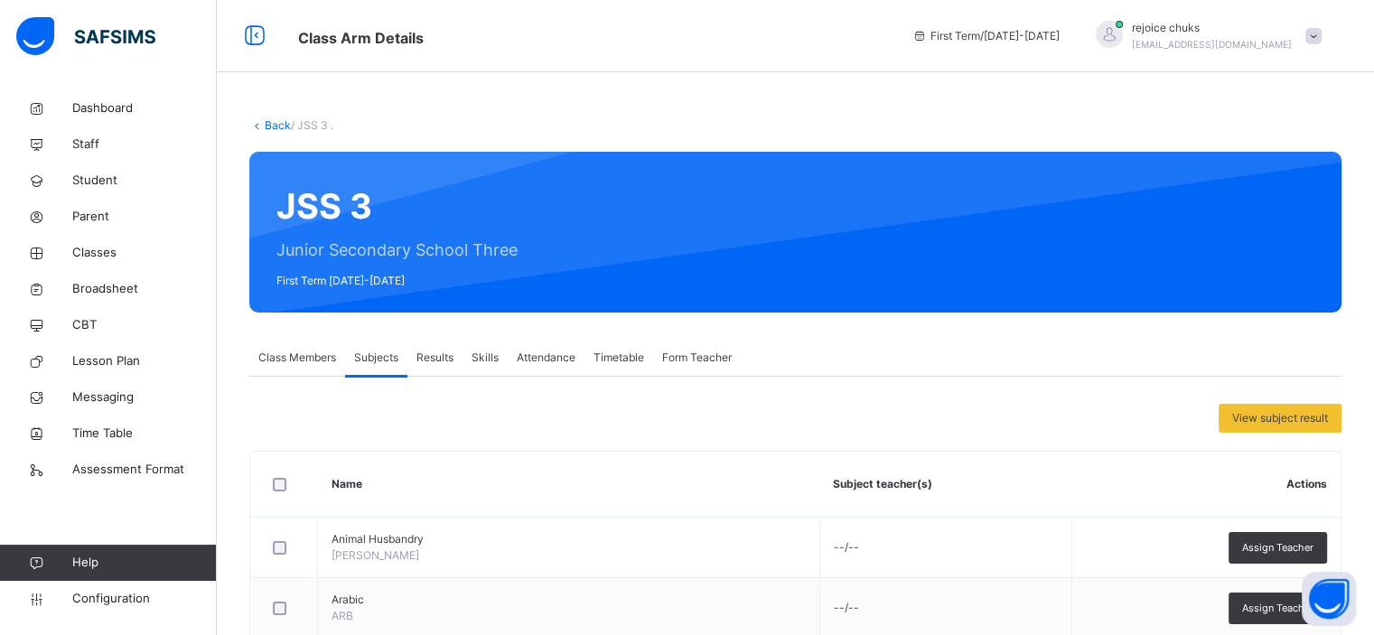
click at [419, 366] on div "Results" at bounding box center [434, 358] width 55 height 36
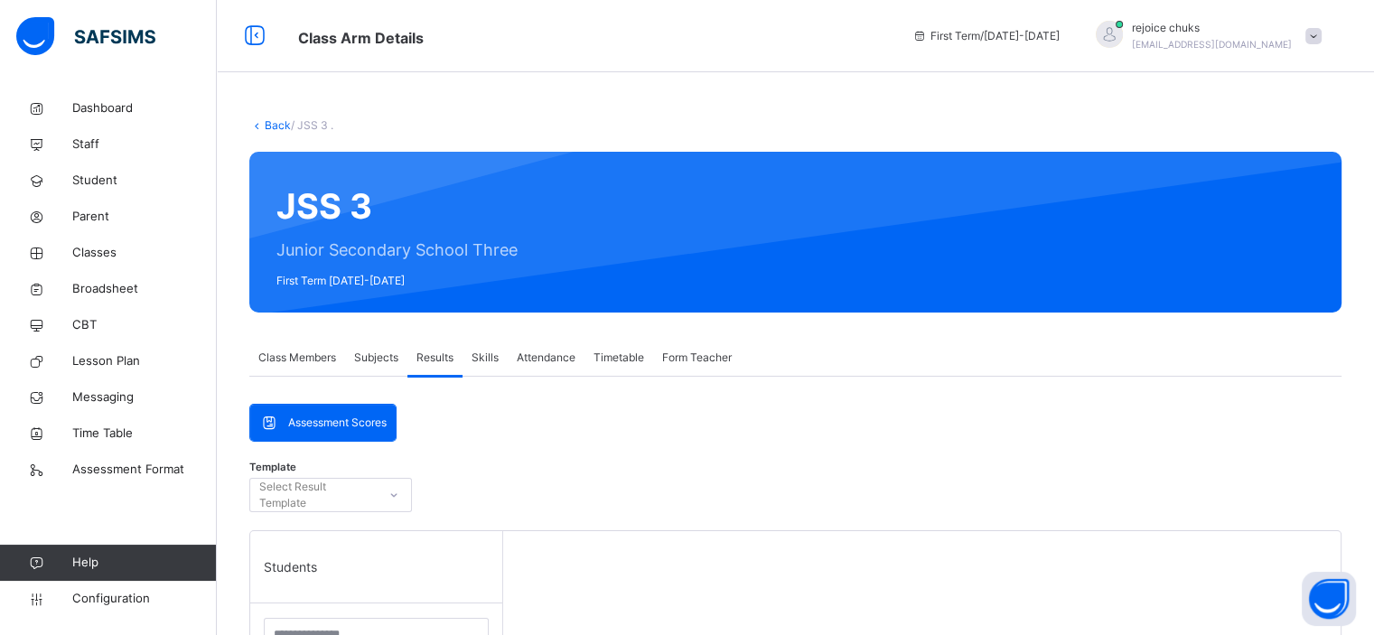
click at [484, 370] on div "Skills" at bounding box center [485, 358] width 45 height 36
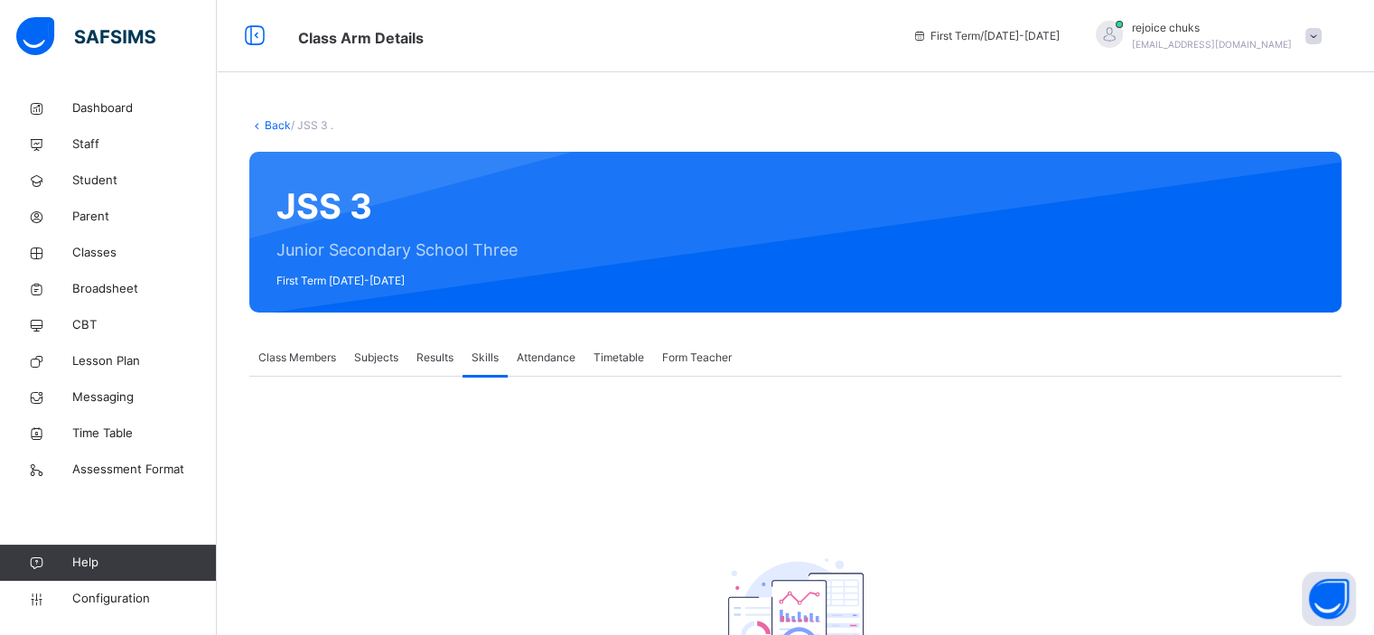
click at [429, 368] on div "Results" at bounding box center [434, 358] width 55 height 36
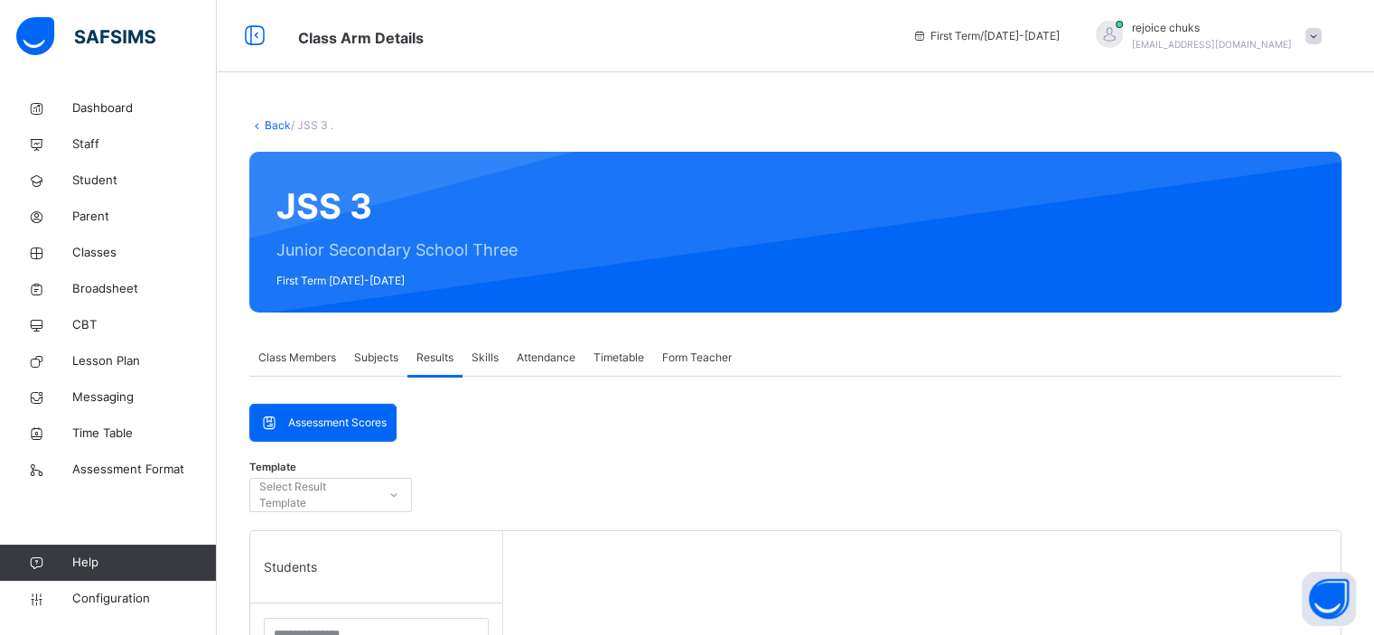
click at [374, 360] on span "Subjects" at bounding box center [376, 358] width 44 height 16
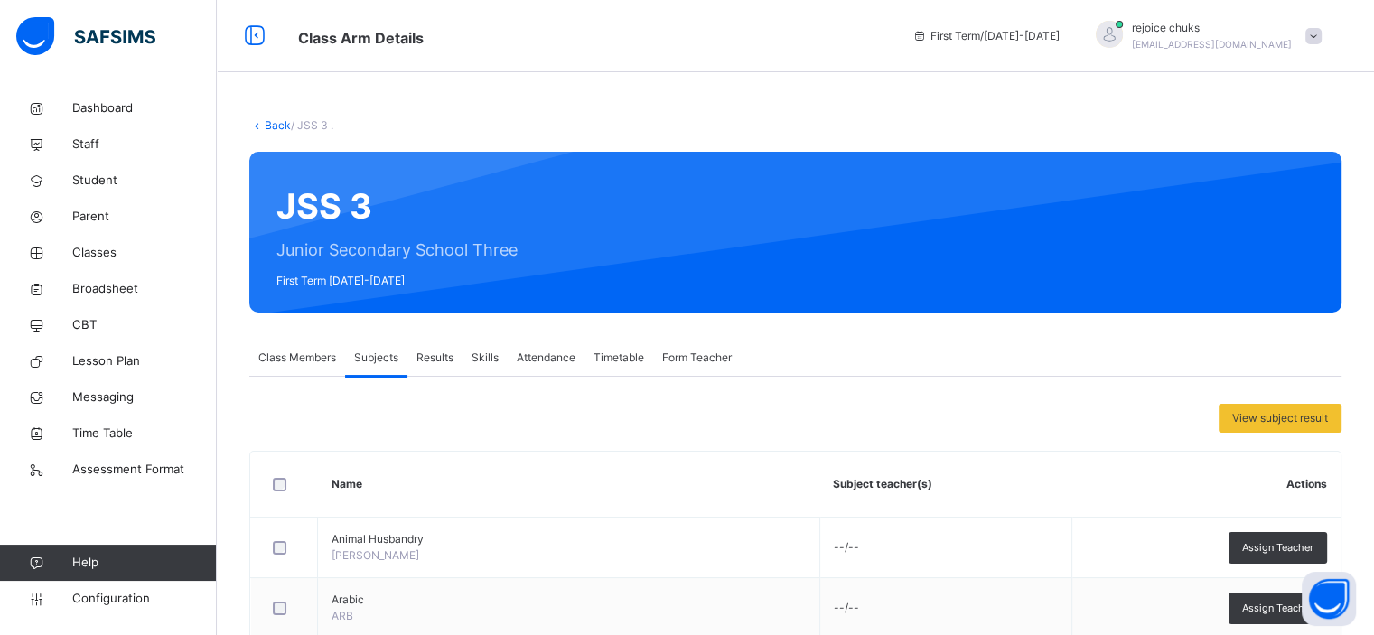
click at [430, 360] on span "Results" at bounding box center [434, 358] width 37 height 16
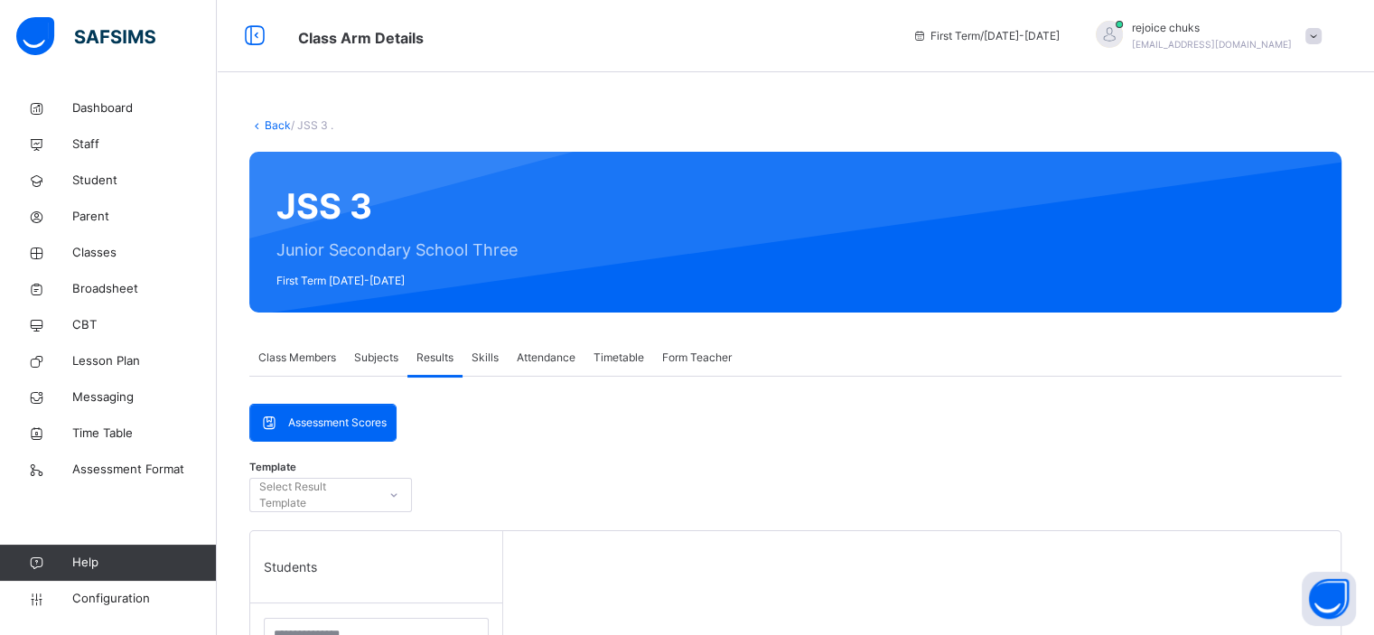
click at [486, 369] on div "Skills" at bounding box center [485, 358] width 45 height 36
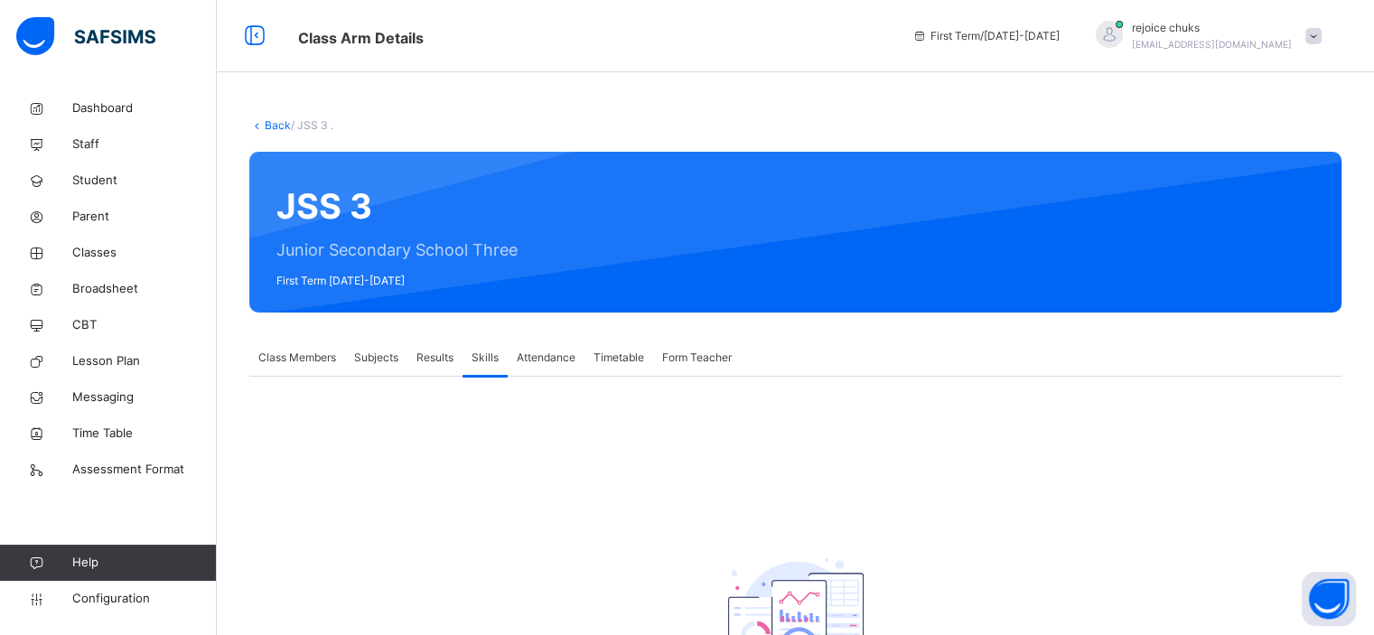
click at [453, 370] on div "Results" at bounding box center [434, 358] width 55 height 36
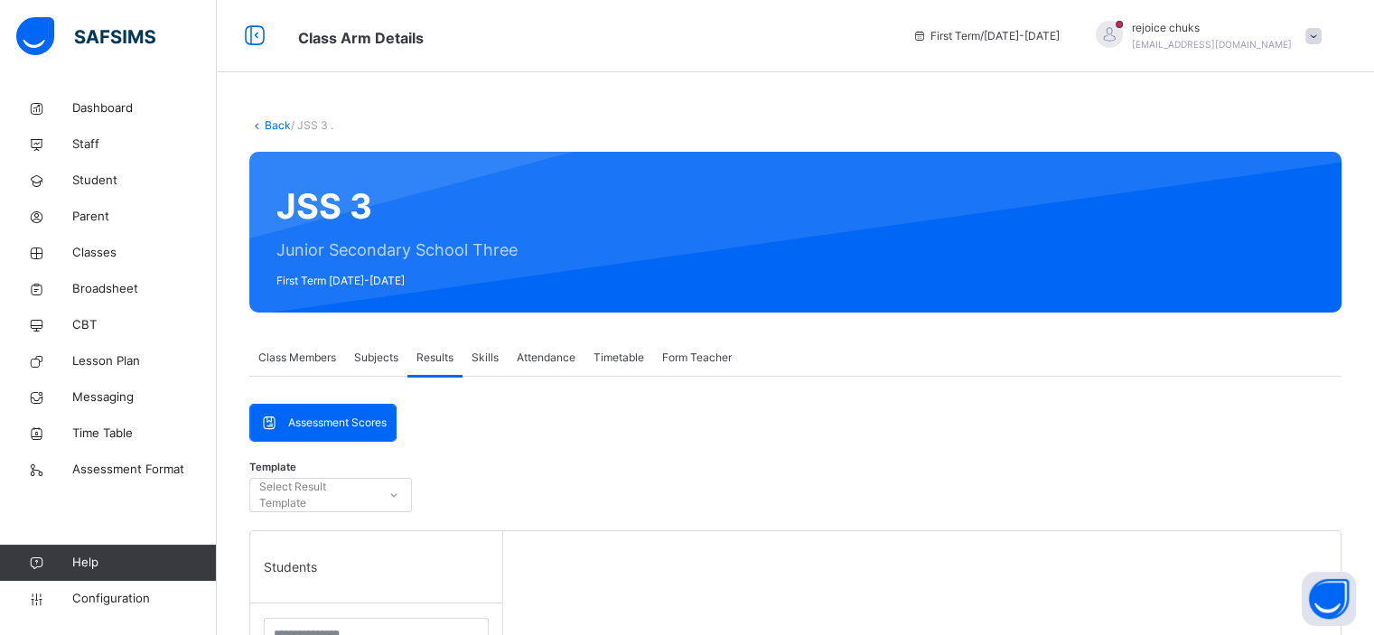
click at [545, 371] on div "Attendance" at bounding box center [546, 358] width 77 height 36
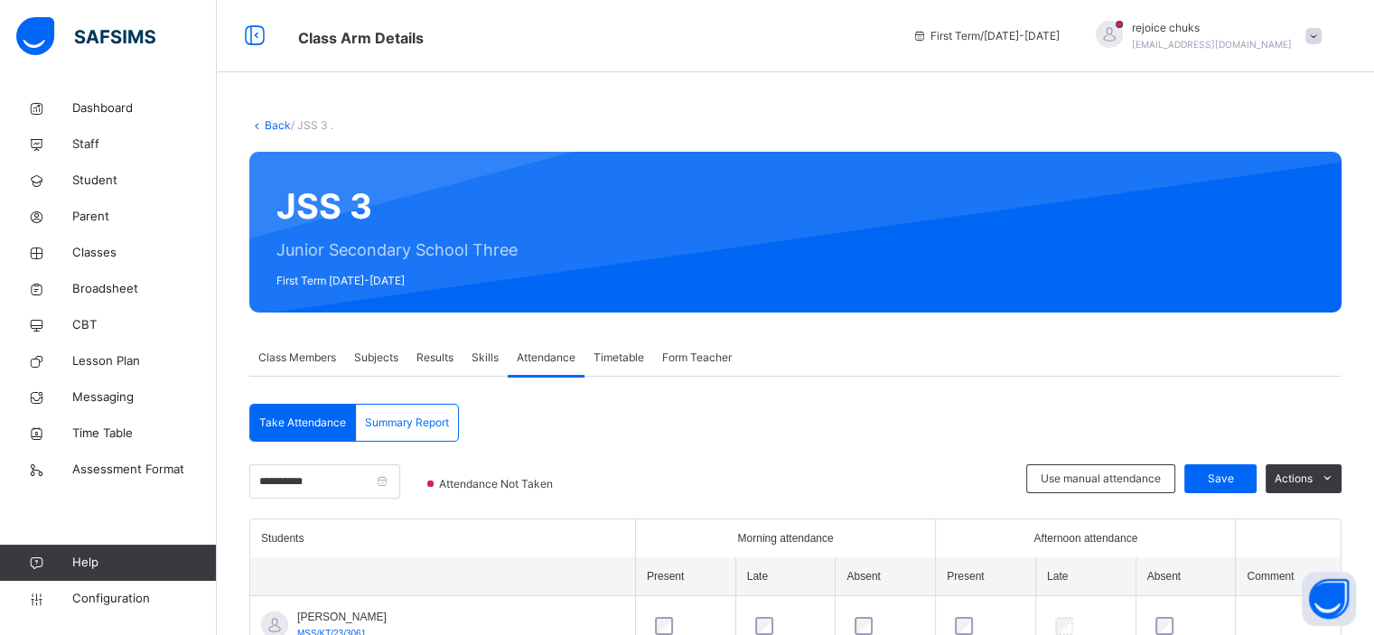
click at [444, 361] on span "Results" at bounding box center [434, 358] width 37 height 16
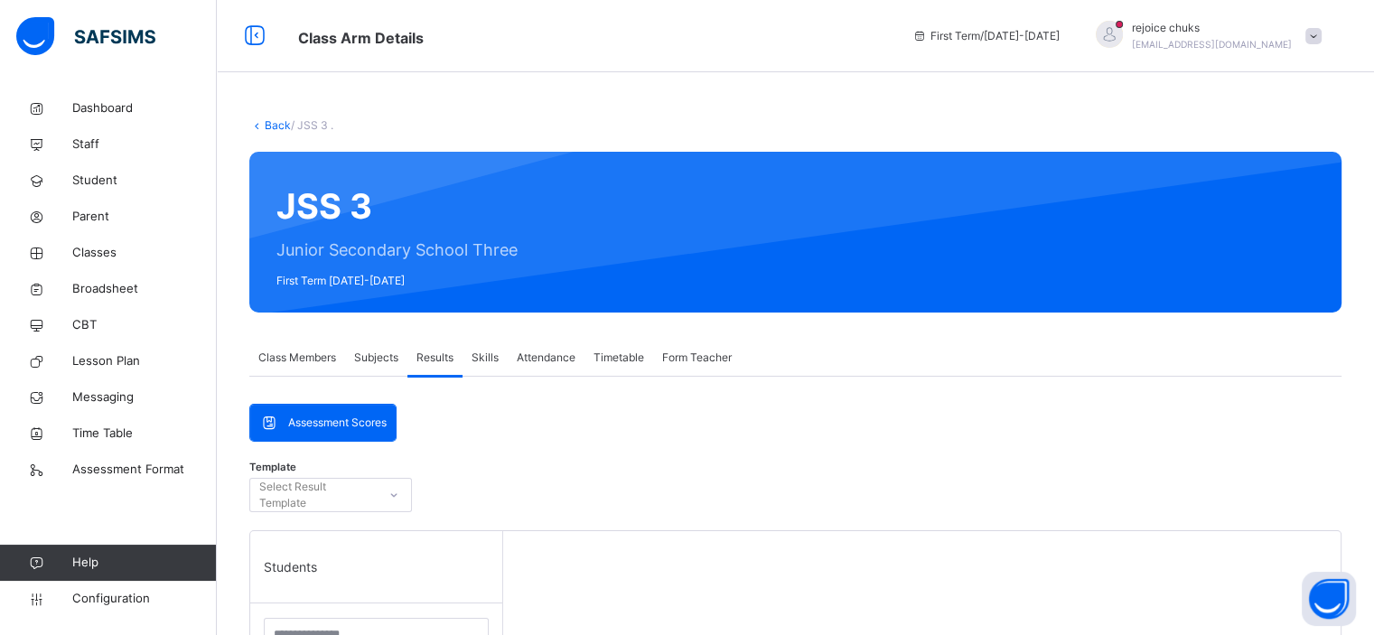
click at [491, 366] on div "Skills" at bounding box center [485, 358] width 45 height 36
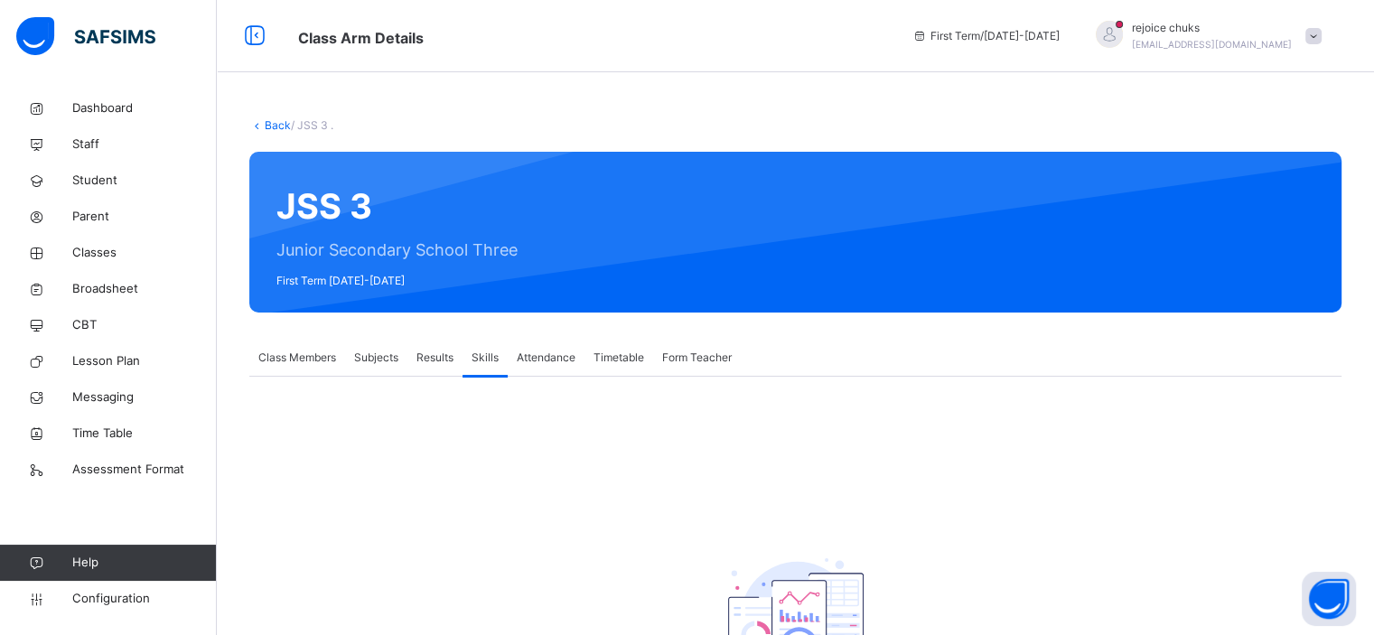
click at [452, 365] on span "Results" at bounding box center [434, 358] width 37 height 16
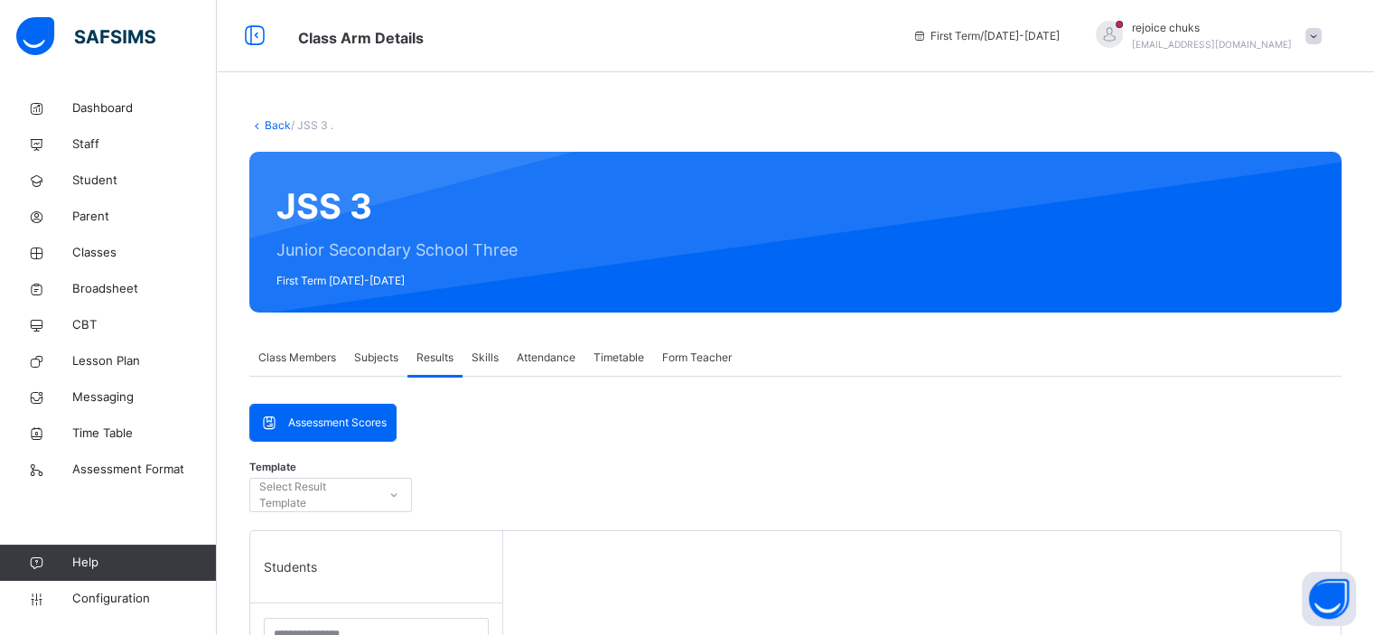
click at [478, 369] on div "Skills" at bounding box center [485, 358] width 45 height 36
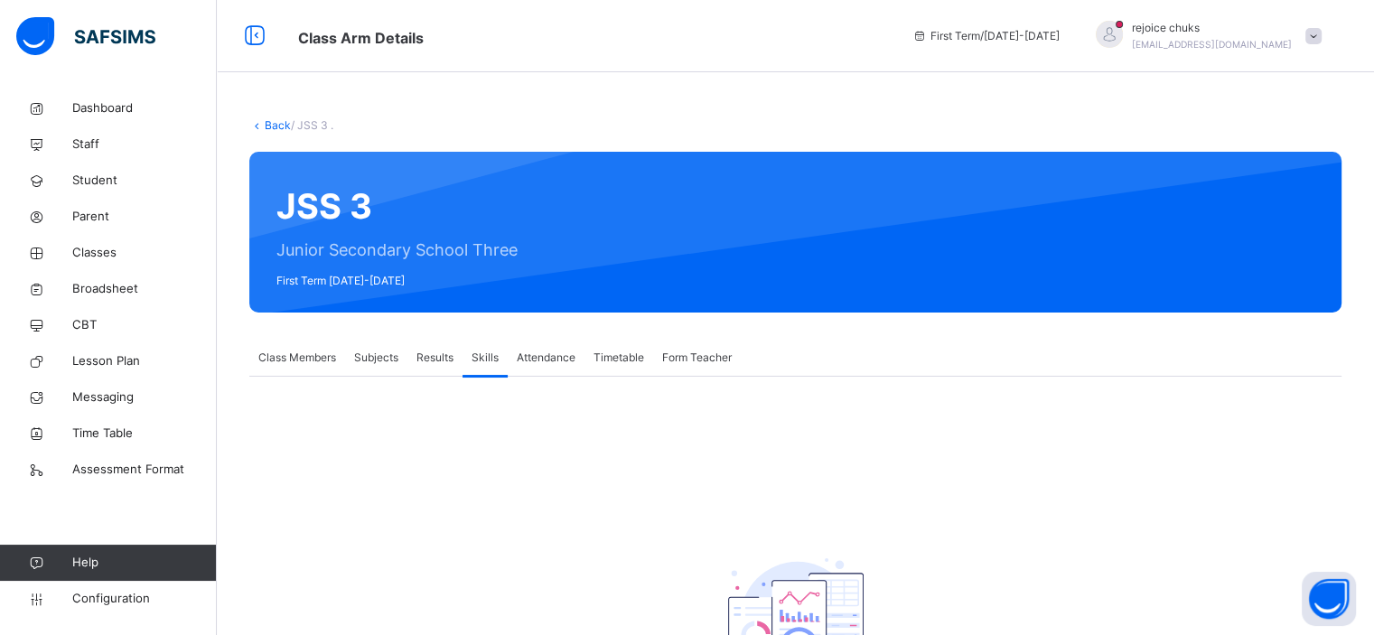
click at [432, 372] on div "Results" at bounding box center [434, 358] width 55 height 36
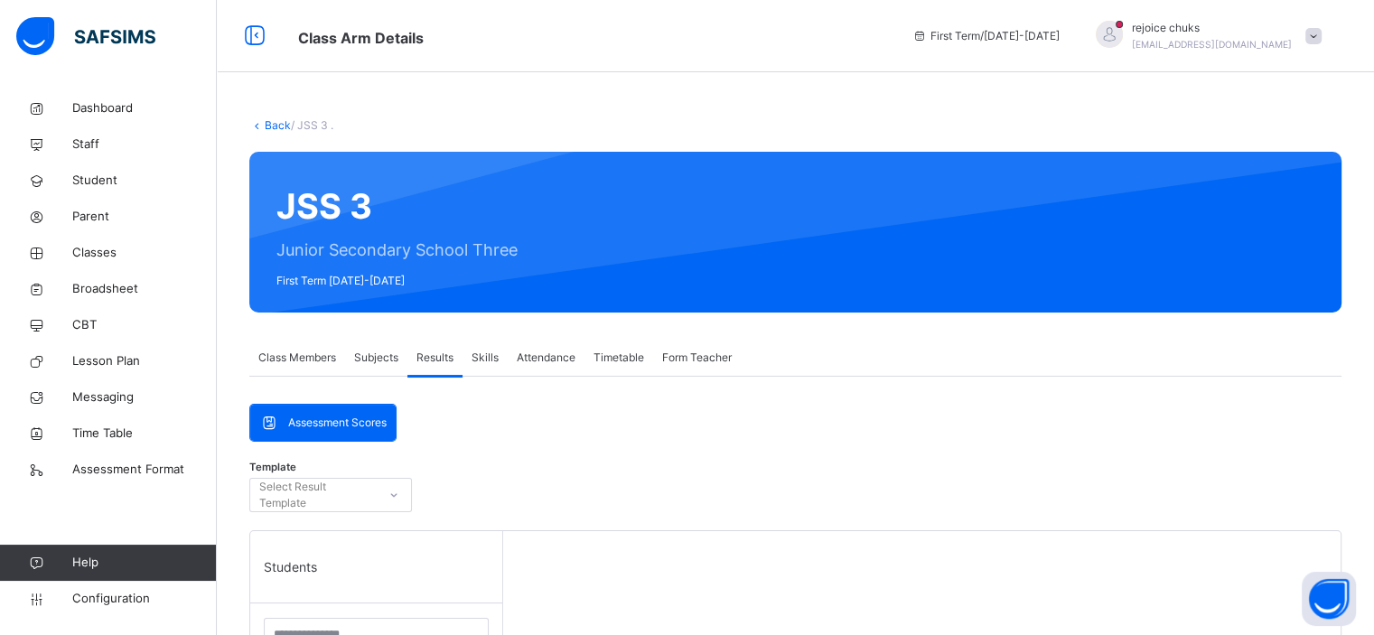
click at [490, 374] on div "Skills" at bounding box center [485, 358] width 45 height 36
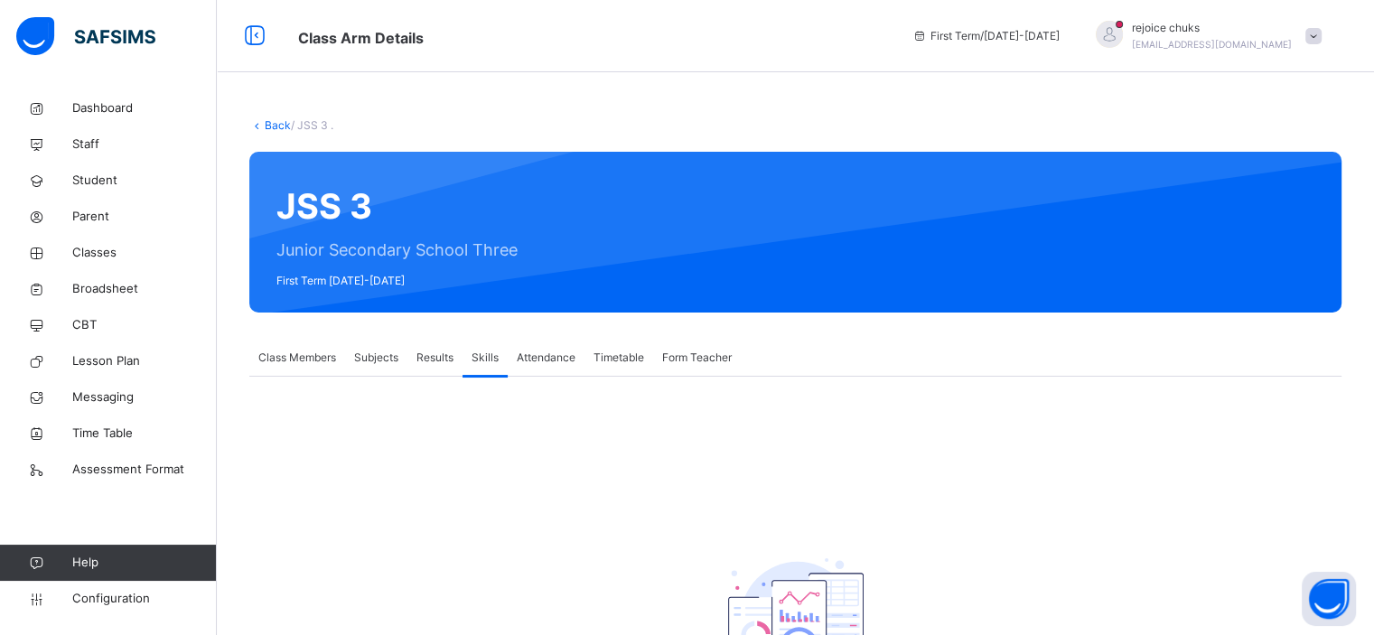
click at [548, 373] on div "Attendance" at bounding box center [546, 358] width 77 height 36
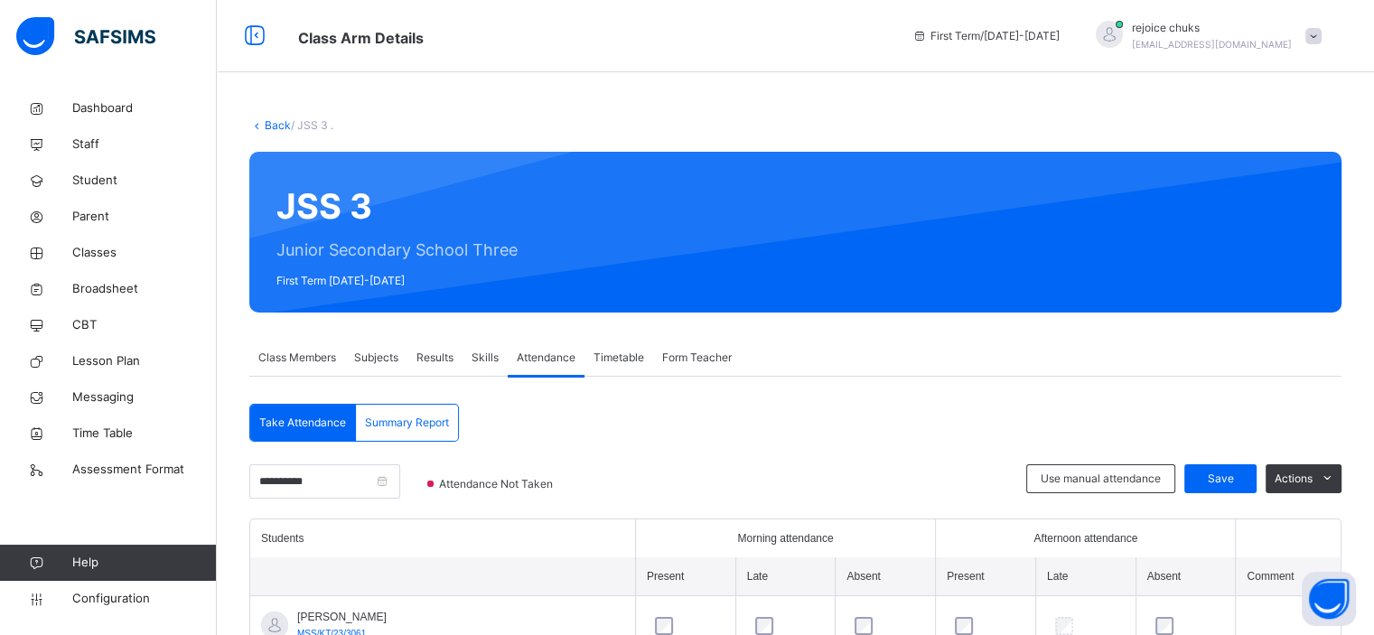
click at [448, 368] on div "Results" at bounding box center [434, 358] width 55 height 36
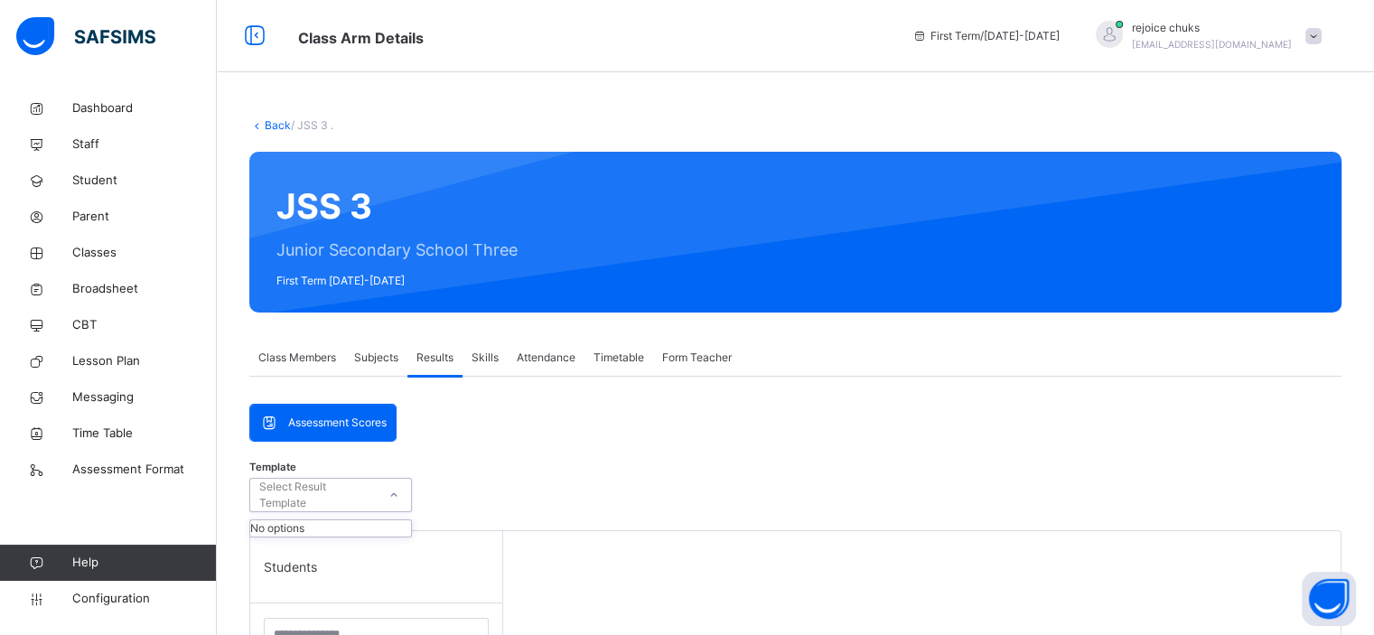
click at [391, 493] on icon at bounding box center [393, 495] width 11 height 18
click at [389, 366] on div "Subjects" at bounding box center [376, 358] width 62 height 36
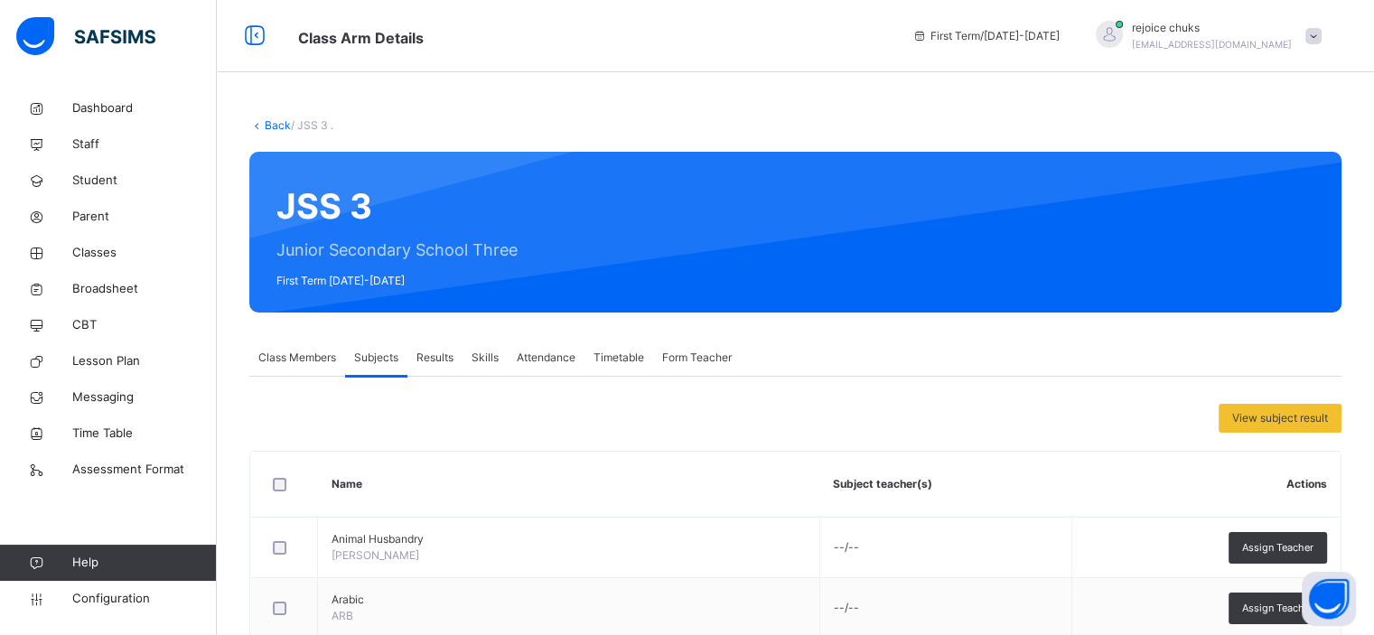
click at [441, 358] on span "Results" at bounding box center [434, 358] width 37 height 16
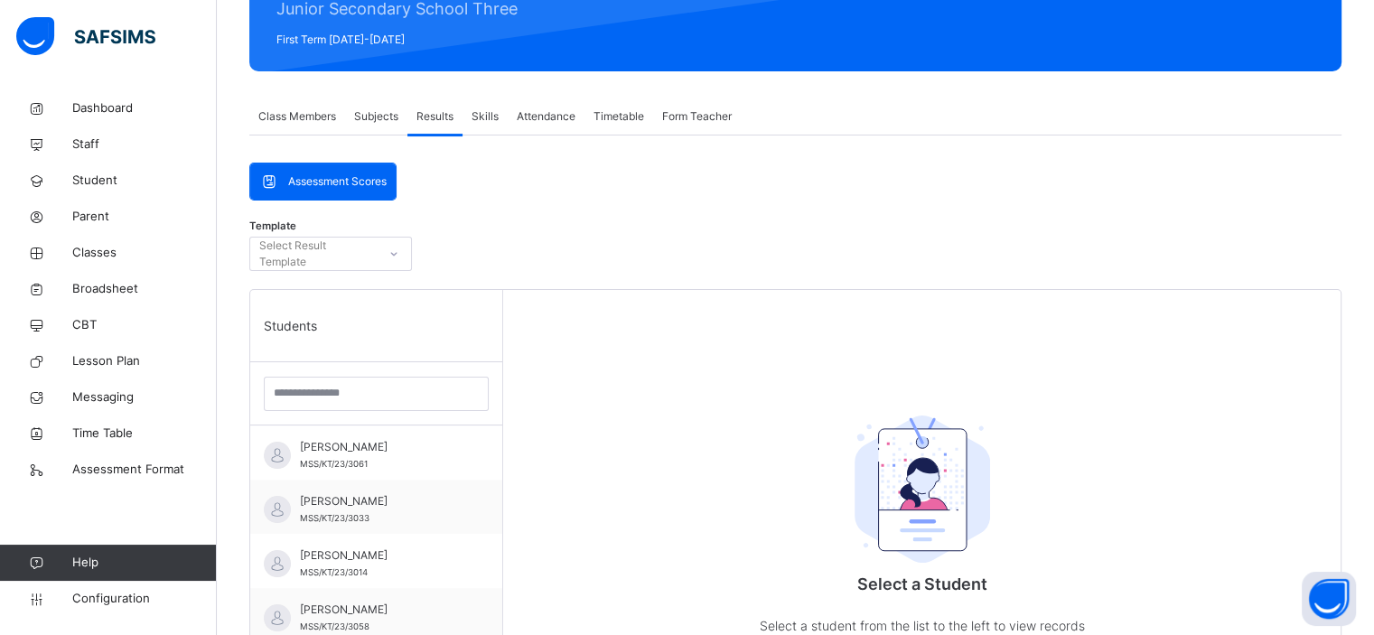
scroll to position [242, 0]
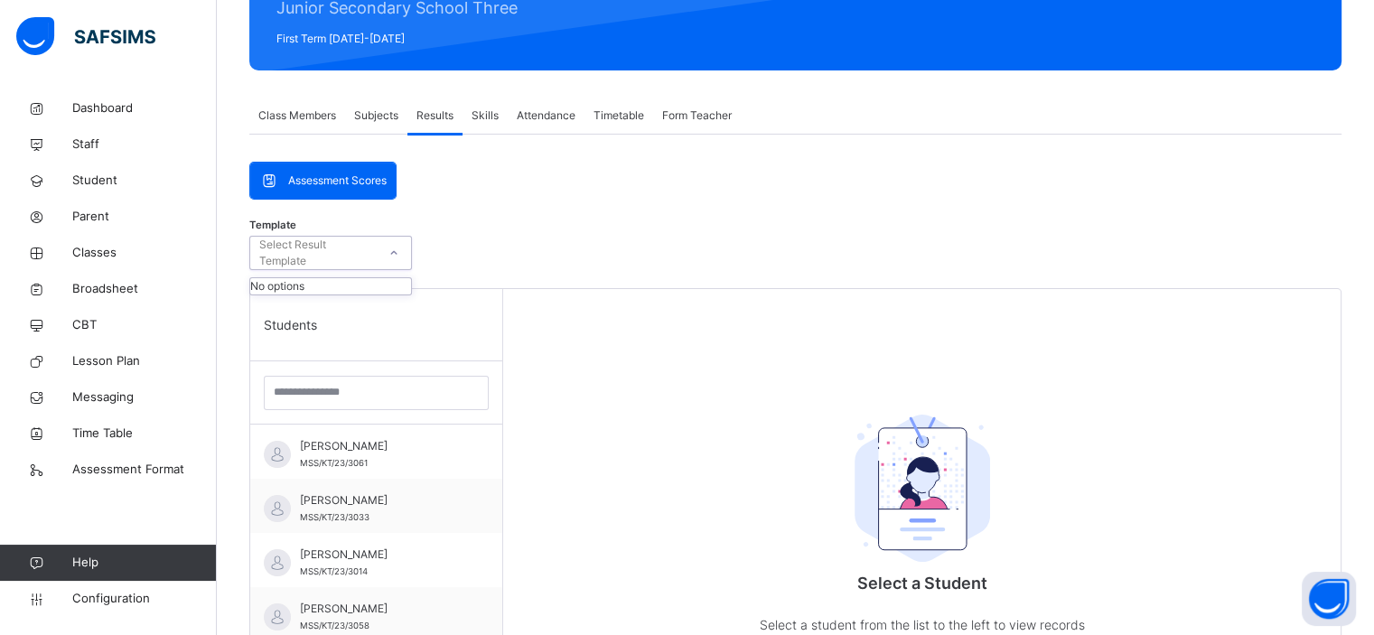
click at [395, 258] on icon at bounding box center [393, 253] width 11 height 18
click at [458, 253] on div "Template Select Result Template" at bounding box center [795, 257] width 1092 height 61
click at [385, 122] on span "Subjects" at bounding box center [376, 115] width 44 height 16
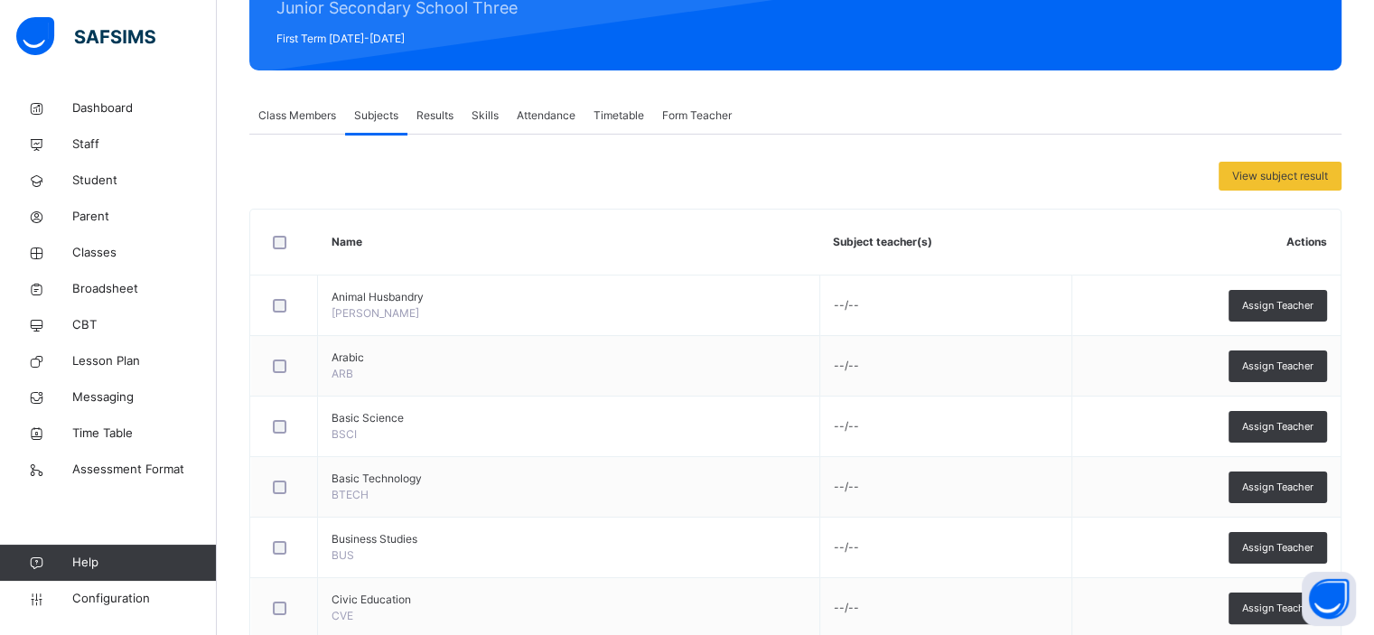
click at [436, 125] on div "Results" at bounding box center [434, 116] width 55 height 36
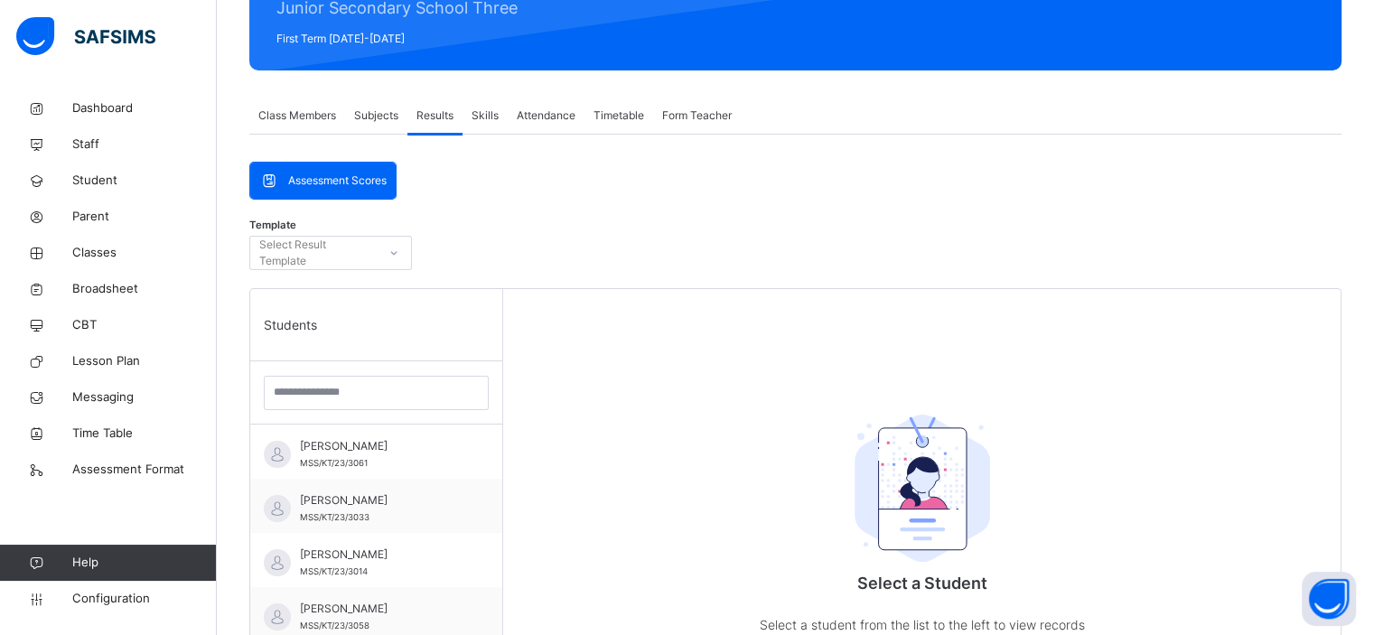
click at [484, 123] on span "Skills" at bounding box center [485, 115] width 27 height 16
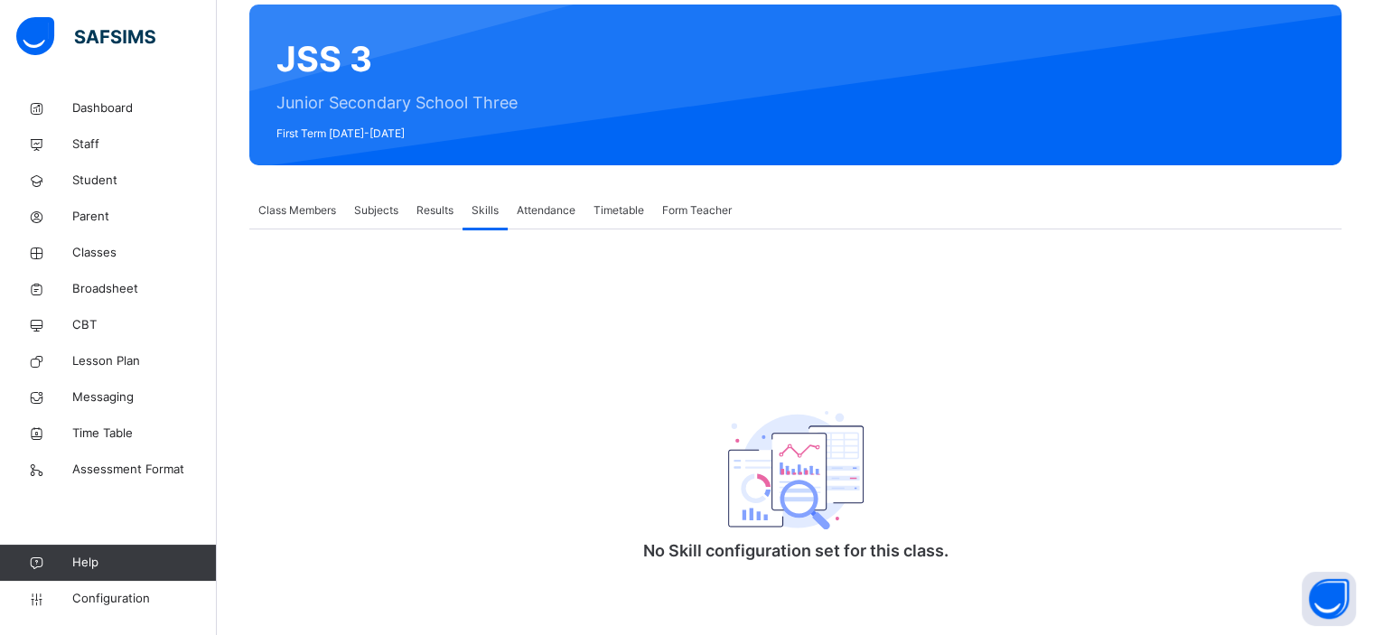
click at [419, 207] on span "Results" at bounding box center [434, 210] width 37 height 16
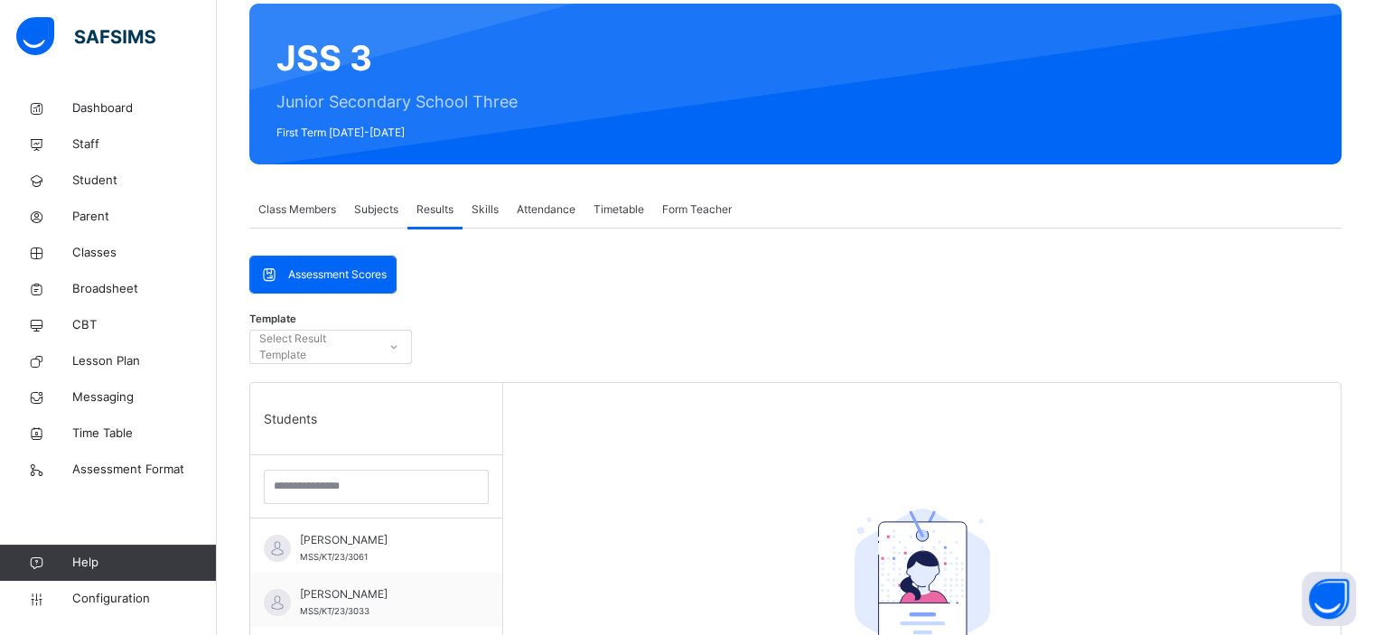
scroll to position [242, 0]
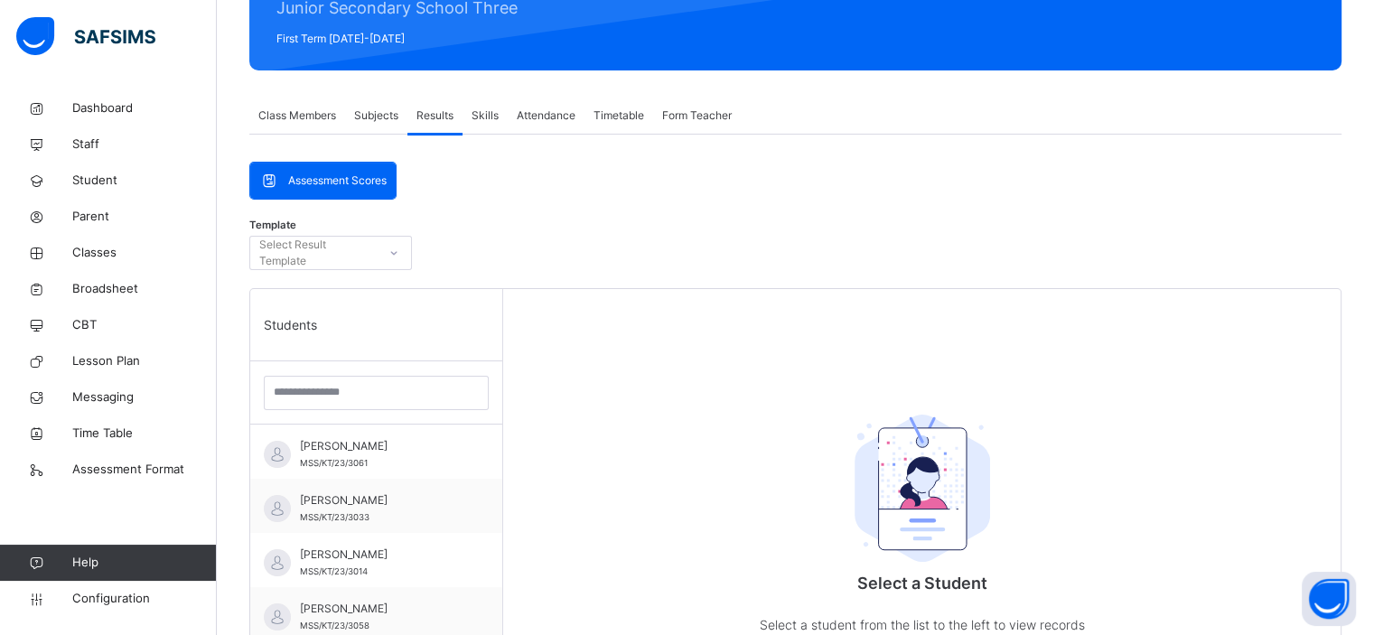
click at [378, 128] on div "Subjects" at bounding box center [376, 116] width 62 height 36
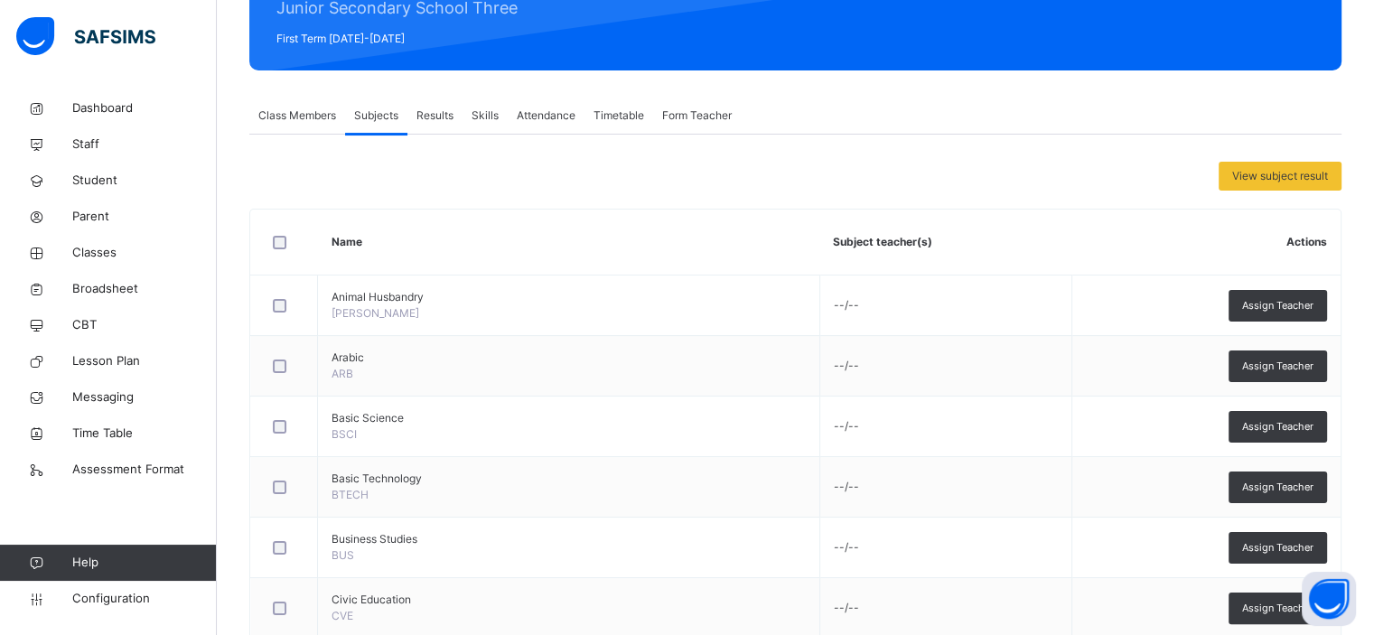
click at [437, 122] on span "Results" at bounding box center [434, 115] width 37 height 16
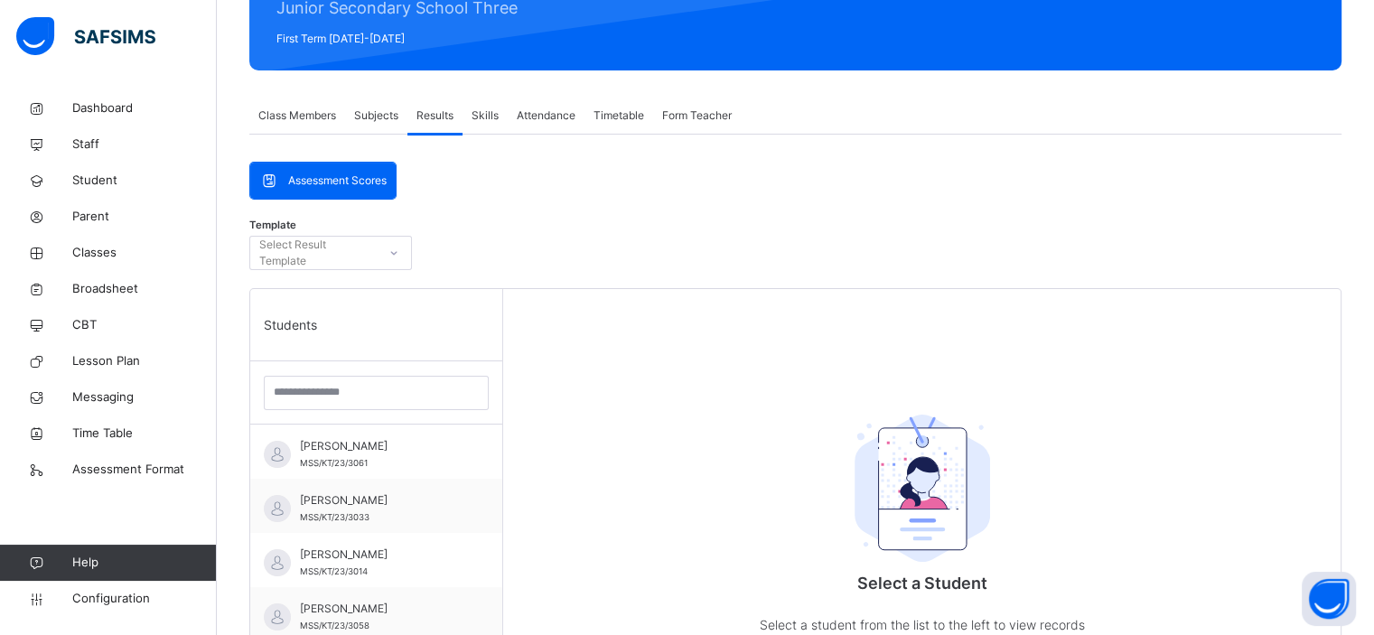
scroll to position [0, 0]
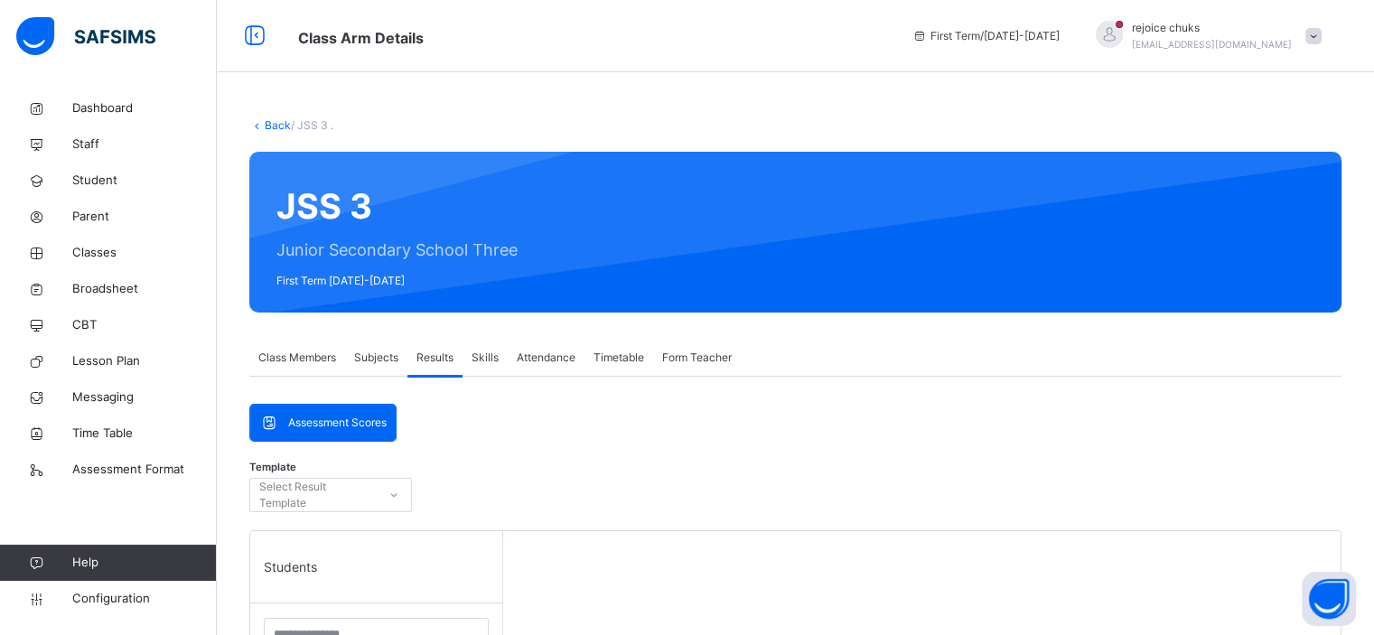
click at [294, 356] on span "Class Members" at bounding box center [297, 358] width 78 height 16
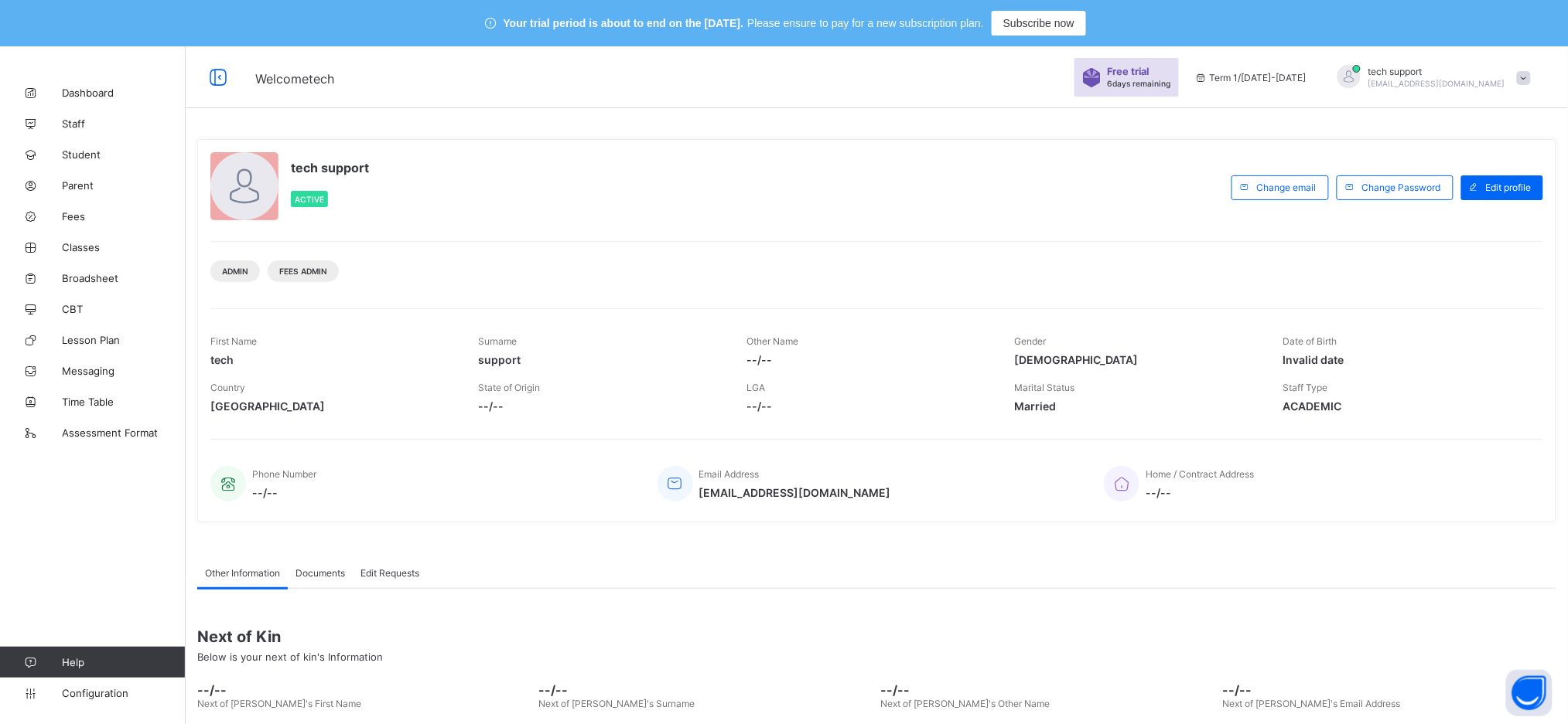
click at [1499, 73] on span "tech support" at bounding box center [1437, 72] width 137 height 12
